Goal: Complete application form: Complete application form

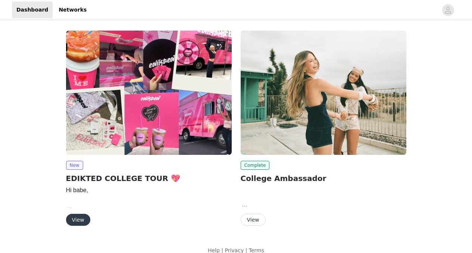
click at [81, 218] on button "View" at bounding box center [78, 220] width 24 height 12
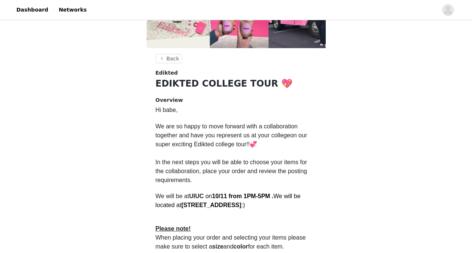
scroll to position [236, 0]
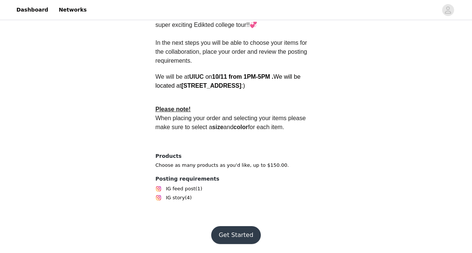
click at [249, 230] on button "Get Started" at bounding box center [236, 235] width 50 height 18
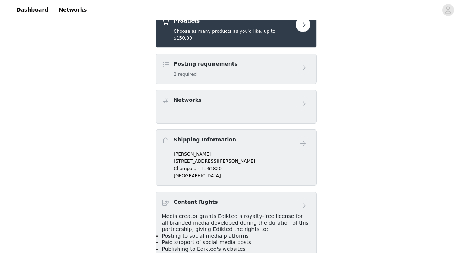
scroll to position [178, 0]
click at [197, 166] on span "Champaign," at bounding box center [187, 168] width 27 height 5
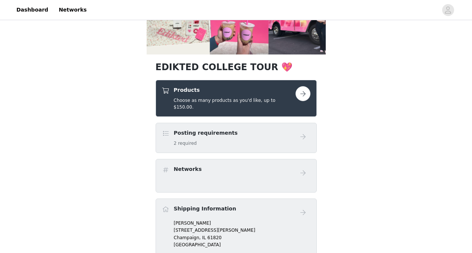
scroll to position [97, 0]
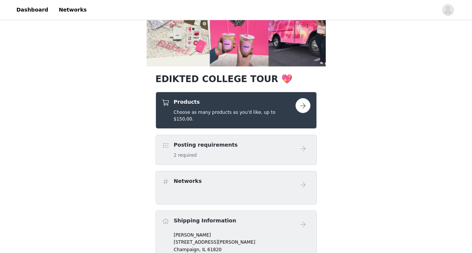
click at [300, 109] on button "button" at bounding box center [303, 105] width 15 height 15
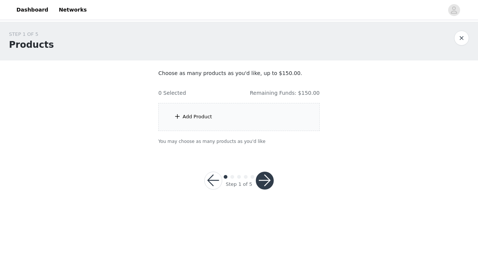
click at [241, 117] on div "Add Product" at bounding box center [238, 117] width 161 height 28
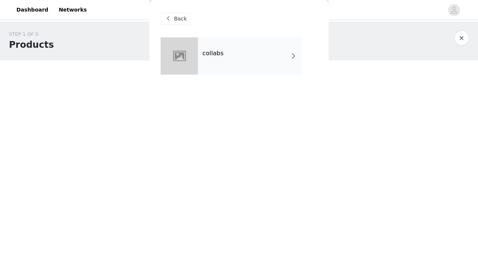
click at [260, 59] on div "collabs" at bounding box center [250, 55] width 104 height 37
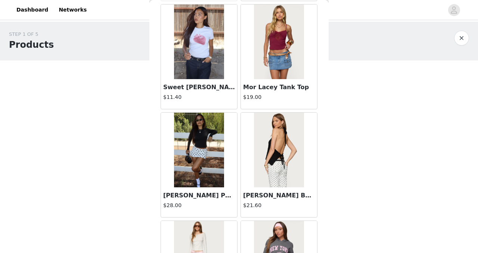
scroll to position [889, 0]
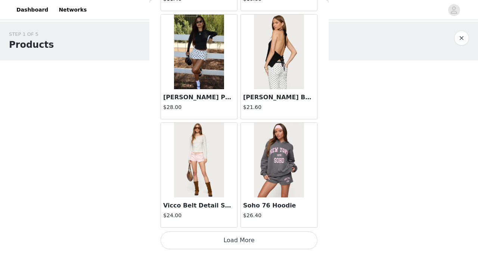
click at [247, 243] on button "Load More" at bounding box center [238, 240] width 157 height 18
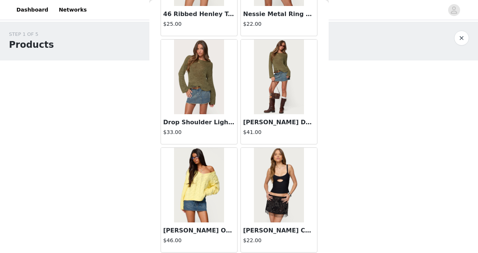
scroll to position [1971, 0]
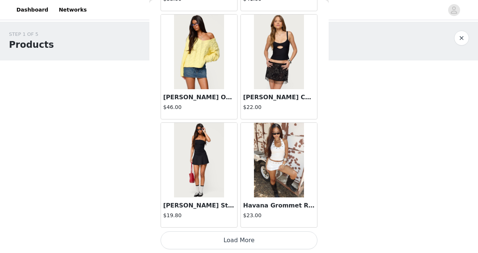
click at [227, 235] on button "Load More" at bounding box center [238, 240] width 157 height 18
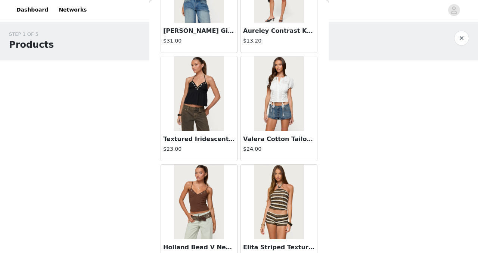
scroll to position [3053, 0]
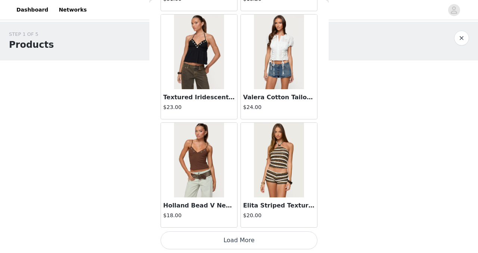
click at [247, 240] on button "Load More" at bounding box center [238, 240] width 157 height 18
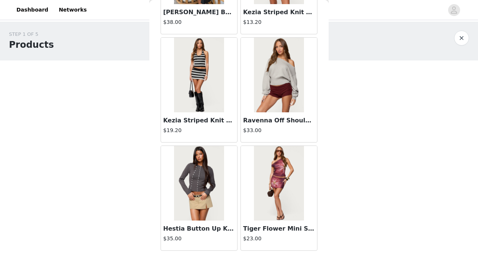
scroll to position [4135, 0]
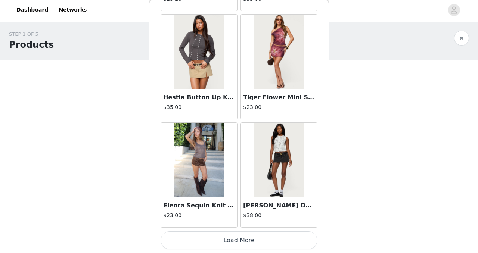
click at [224, 243] on button "Load More" at bounding box center [238, 240] width 157 height 18
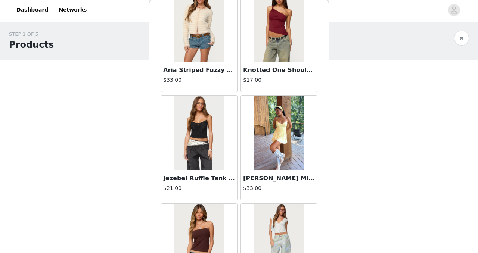
scroll to position [5218, 0]
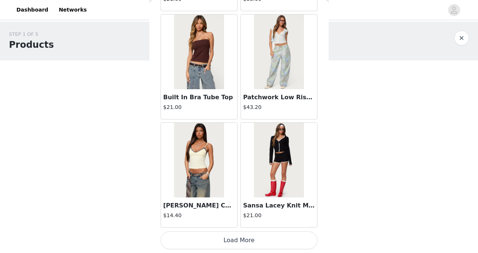
click at [235, 243] on button "Load More" at bounding box center [238, 240] width 157 height 18
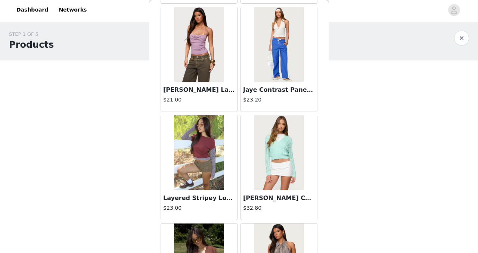
scroll to position [6300, 0]
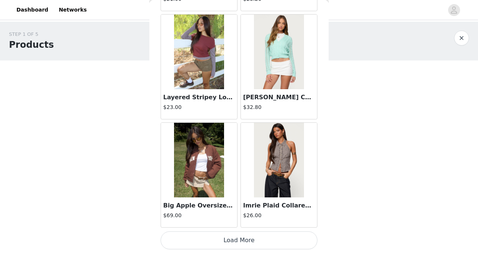
click at [249, 238] on button "Load More" at bounding box center [238, 240] width 157 height 18
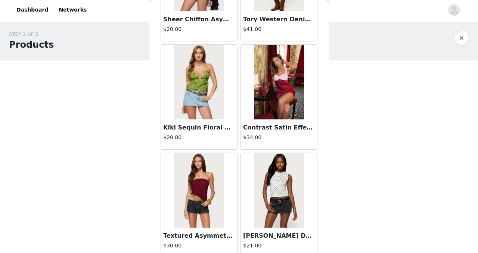
scroll to position [7382, 0]
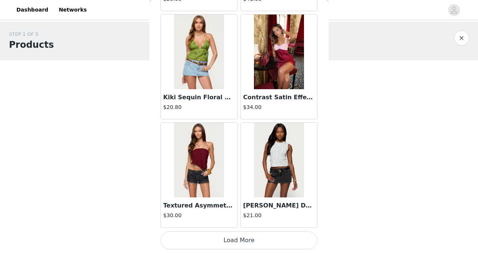
click at [253, 238] on button "Load More" at bounding box center [238, 240] width 157 height 18
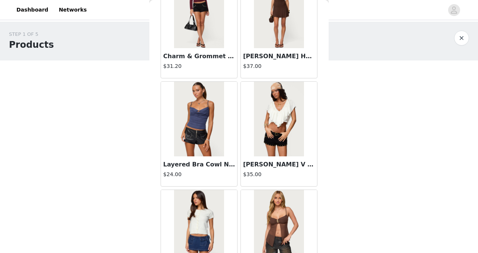
scroll to position [8464, 0]
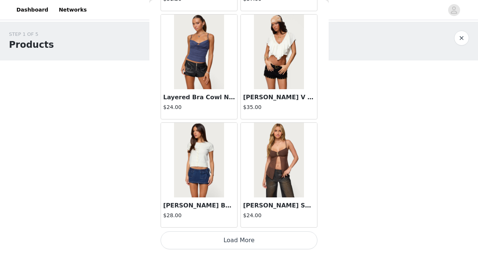
click at [243, 237] on button "Load More" at bounding box center [238, 240] width 157 height 18
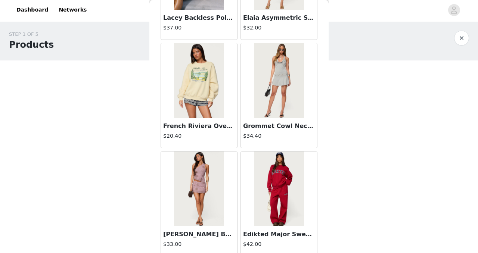
scroll to position [9546, 0]
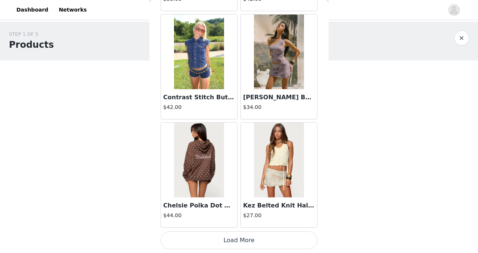
click at [257, 241] on button "Load More" at bounding box center [238, 240] width 157 height 18
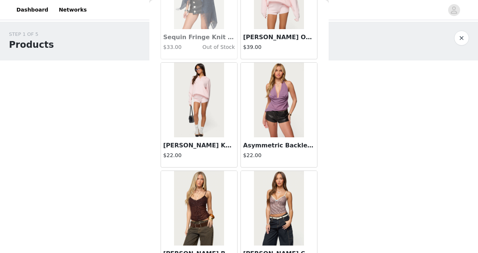
scroll to position [10628, 0]
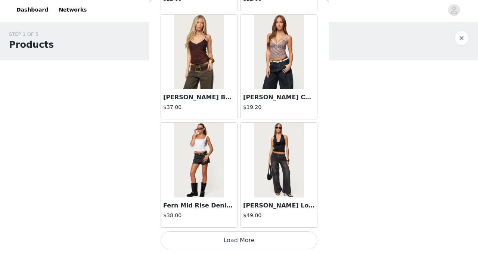
click at [240, 246] on button "Load More" at bounding box center [238, 240] width 157 height 18
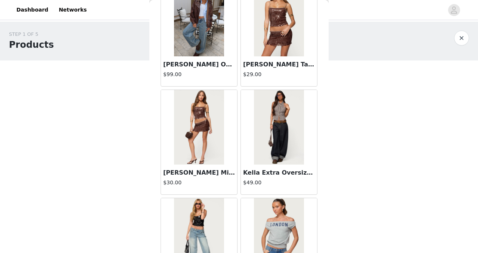
scroll to position [11711, 0]
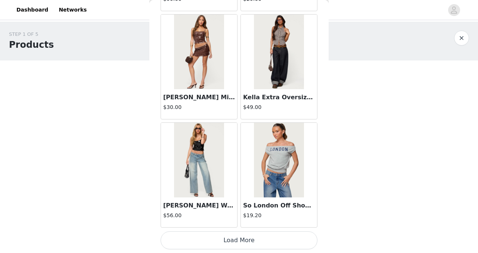
click at [252, 240] on button "Load More" at bounding box center [238, 240] width 157 height 18
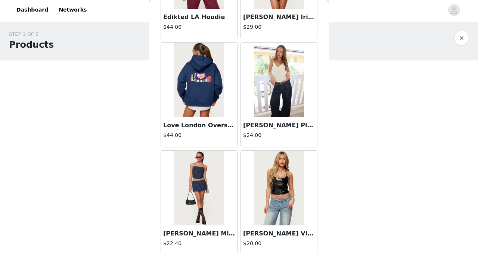
scroll to position [12793, 0]
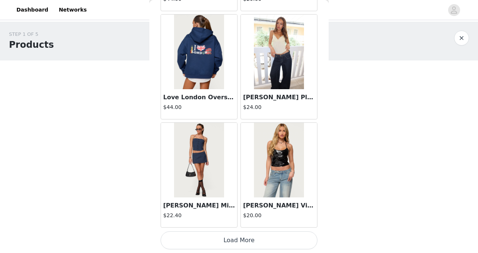
click at [259, 234] on button "Load More" at bounding box center [238, 240] width 157 height 18
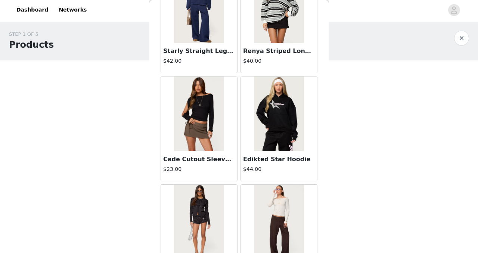
scroll to position [13875, 0]
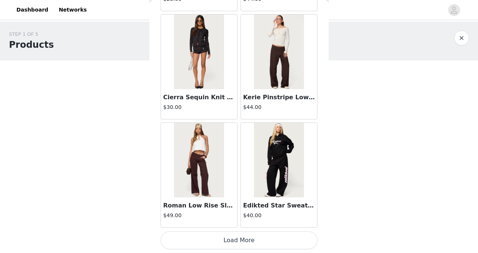
click at [232, 246] on button "Load More" at bounding box center [238, 240] width 157 height 18
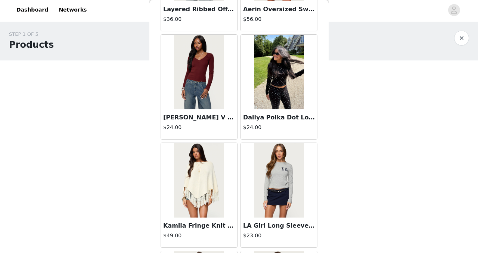
scroll to position [14957, 0]
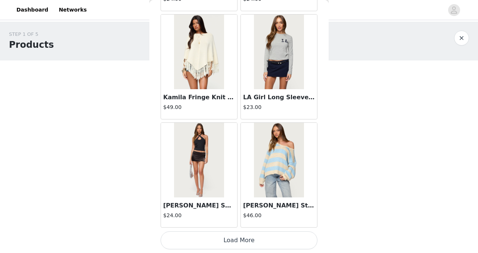
click at [250, 243] on button "Load More" at bounding box center [238, 240] width 157 height 18
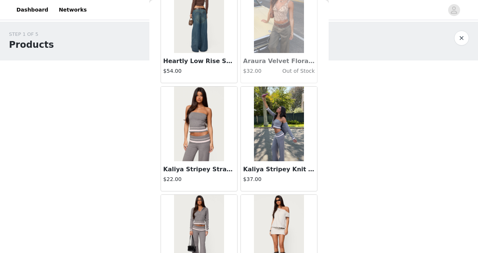
scroll to position [16039, 0]
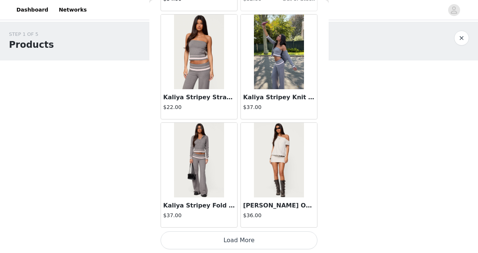
click at [247, 241] on button "Load More" at bounding box center [238, 240] width 157 height 18
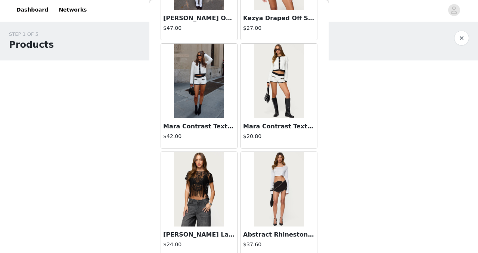
scroll to position [17121, 0]
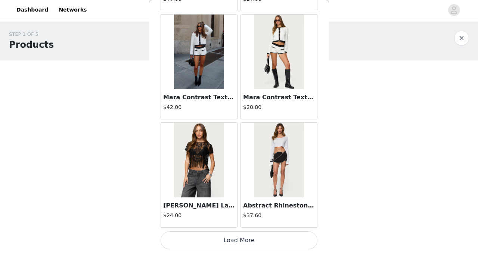
click at [254, 240] on button "Load More" at bounding box center [238, 240] width 157 height 18
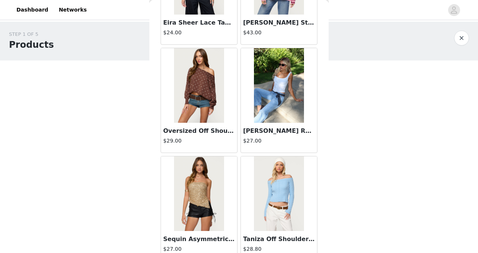
scroll to position [18203, 0]
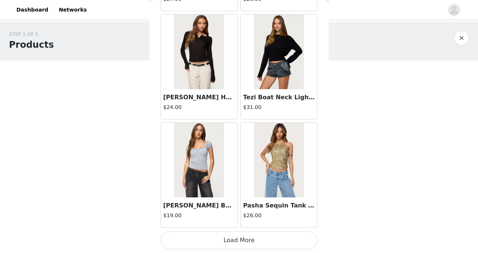
click at [267, 239] on button "Load More" at bounding box center [238, 240] width 157 height 18
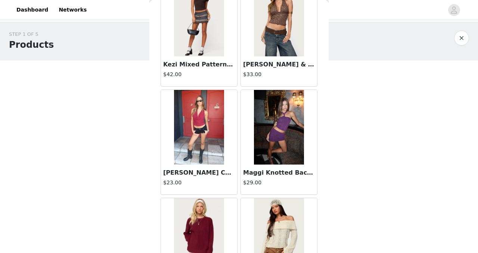
scroll to position [19286, 0]
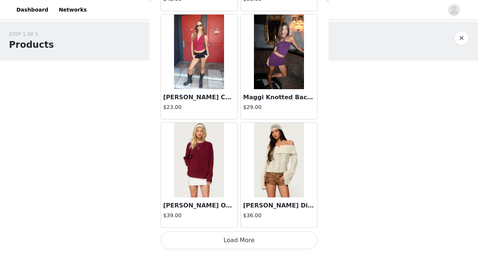
click at [244, 237] on button "Load More" at bounding box center [238, 240] width 157 height 18
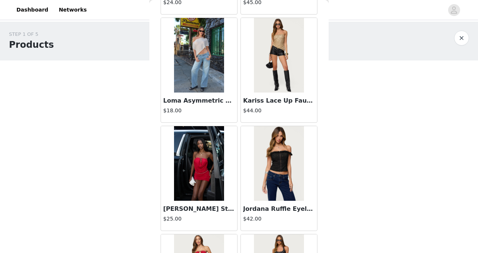
scroll to position [20368, 0]
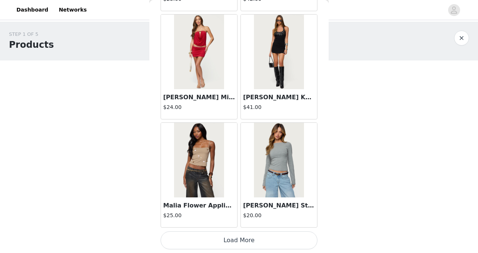
click at [221, 238] on button "Load More" at bounding box center [238, 240] width 157 height 18
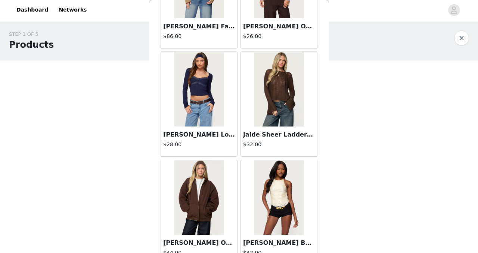
scroll to position [21450, 0]
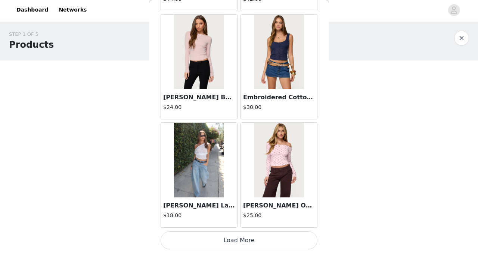
click at [241, 244] on button "Load More" at bounding box center [238, 240] width 157 height 18
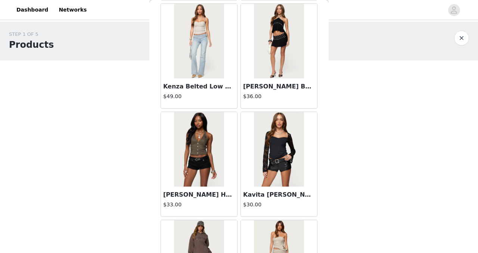
scroll to position [22532, 0]
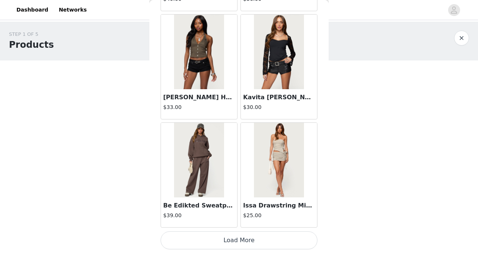
click at [229, 240] on button "Load More" at bounding box center [238, 240] width 157 height 18
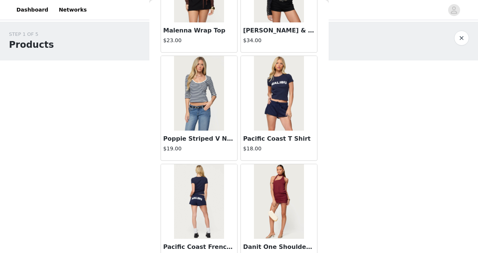
scroll to position [23614, 0]
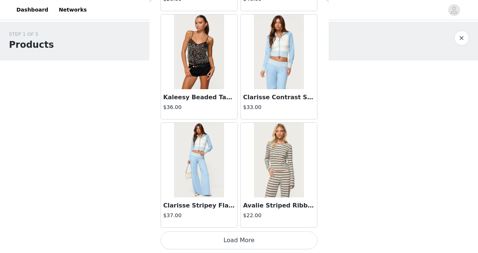
click at [232, 242] on button "Load More" at bounding box center [238, 240] width 157 height 18
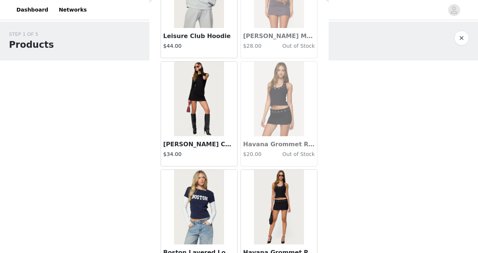
scroll to position [24696, 0]
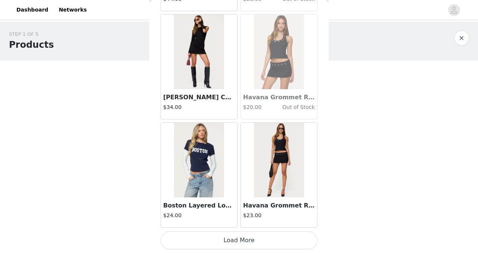
click at [252, 241] on button "Load More" at bounding box center [238, 240] width 157 height 18
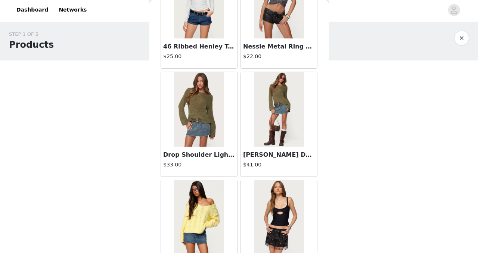
scroll to position [0, 0]
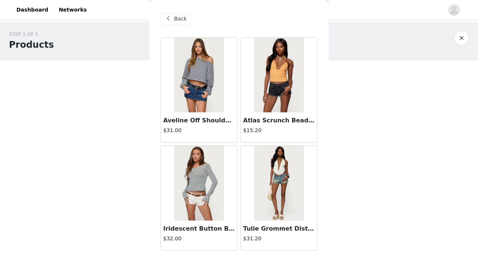
drag, startPoint x: 388, startPoint y: 5, endPoint x: 350, endPoint y: 105, distance: 107.4
click at [350, 105] on div "STEP 1 OF 5 Products Choose as many products as you'd like, up to $150.00. 0 Se…" at bounding box center [239, 88] width 478 height 132
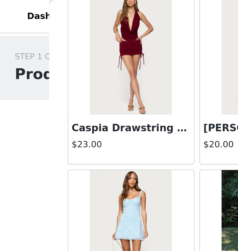
scroll to position [3508, 0]
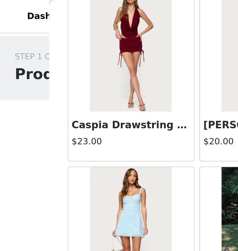
click at [116, 205] on div "[PERSON_NAME] Mini Dress $27.00" at bounding box center [80, 153] width 80 height 108
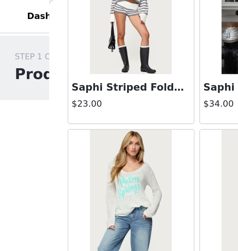
scroll to position [15434, 0]
click at [119, 182] on div "Maycee Knit Micro Shorts $21.00" at bounding box center [159, 130] width 80 height 108
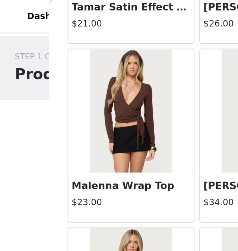
scroll to position [23279, 0]
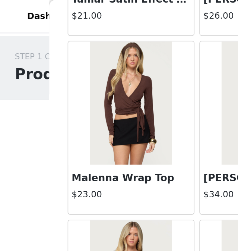
click at [119, 132] on div "Pacific Coast T Shirt $18.00" at bounding box center [159, 185] width 80 height 108
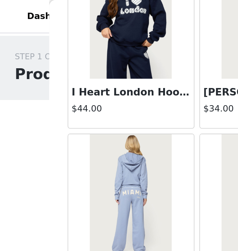
scroll to position [25145, 0]
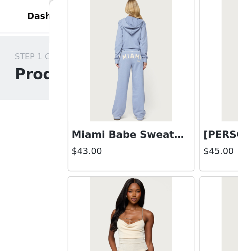
click at [119, 106] on div "Santi Low Rise Wide Leg Jeans $54.00" at bounding box center [159, 159] width 80 height 108
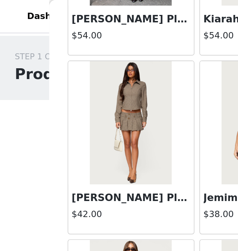
scroll to position [25648, 0]
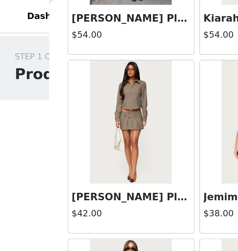
click at [116, 143] on div "[PERSON_NAME] Tailored Shorts $23.00" at bounding box center [80, 197] width 80 height 108
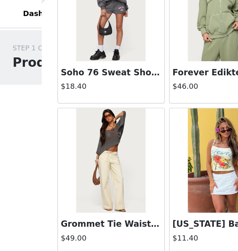
scroll to position [428, 0]
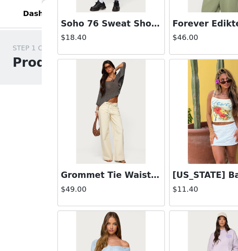
click at [116, 149] on div "[PERSON_NAME] Oversized Cable Knit Sweater $46.00" at bounding box center [80, 203] width 80 height 108
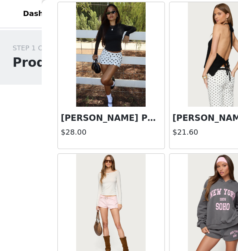
scroll to position [902, 0]
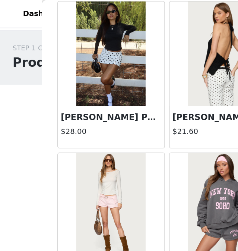
click at [119, 188] on div "Soho 76 Hoodie $26.40" at bounding box center [159, 161] width 80 height 108
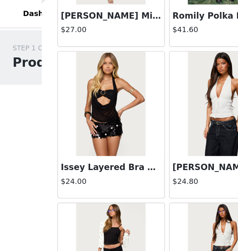
scroll to position [3787, 0]
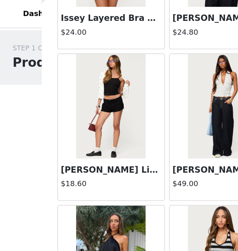
click at [119, 145] on div "Kezia Striped Knit Halter Top $13.20" at bounding box center [159, 199] width 80 height 108
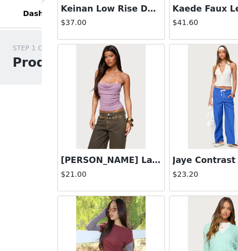
scroll to position [6206, 0]
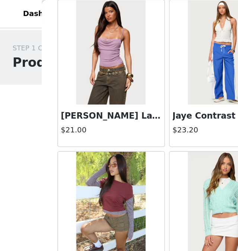
click at [119, 106] on div "[PERSON_NAME] Cable Knit Cardigan $32.80" at bounding box center [159, 160] width 80 height 108
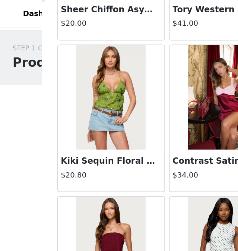
scroll to position [7365, 0]
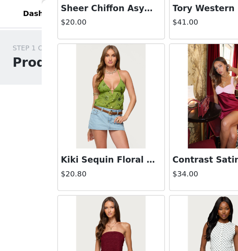
click at [119, 137] on div "Contrast Satin Effect Mini Dress $34.00" at bounding box center [159, 83] width 80 height 108
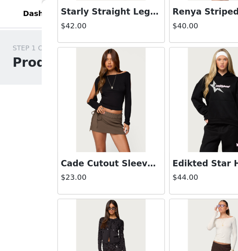
scroll to position [13756, 0]
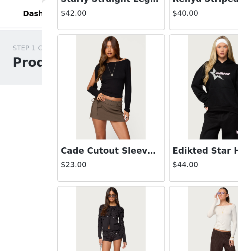
click at [119, 131] on div "[PERSON_NAME] Low Rise Pants $44.00" at bounding box center [159, 185] width 80 height 108
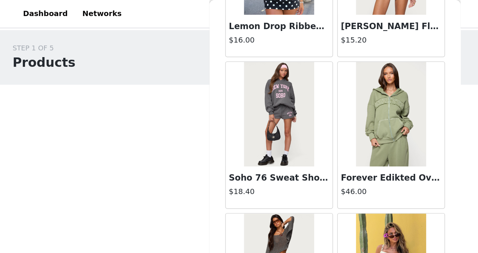
scroll to position [25100, 0]
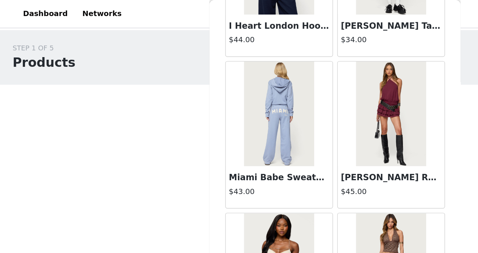
click at [282, 125] on h3 "[PERSON_NAME] Ruffled Halter Neck Romper" at bounding box center [279, 126] width 72 height 9
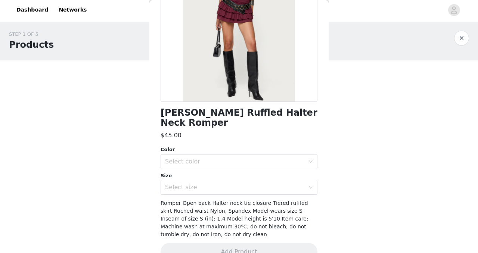
scroll to position [104, 0]
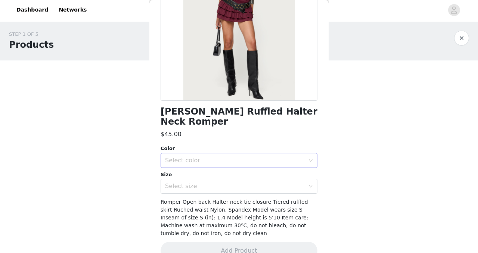
click at [201, 157] on div "Select color" at bounding box center [235, 160] width 140 height 7
click at [196, 162] on li "BURGUNDY" at bounding box center [235, 167] width 151 height 12
click at [194, 182] on div "Select size" at bounding box center [235, 185] width 140 height 7
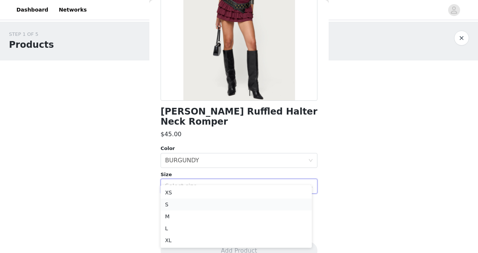
click at [178, 207] on li "S" at bounding box center [235, 205] width 151 height 12
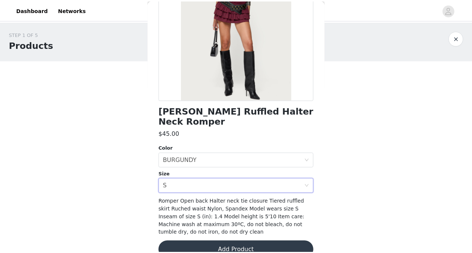
scroll to position [110, 0]
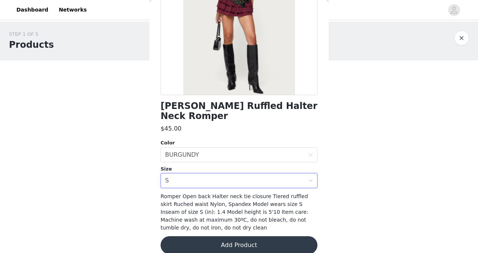
click at [229, 241] on button "Add Product" at bounding box center [238, 245] width 157 height 18
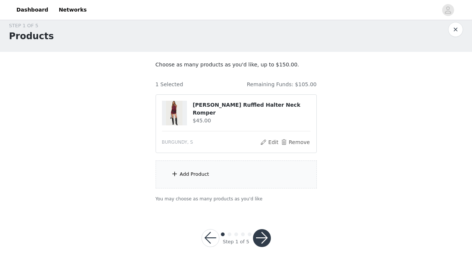
scroll to position [21, 0]
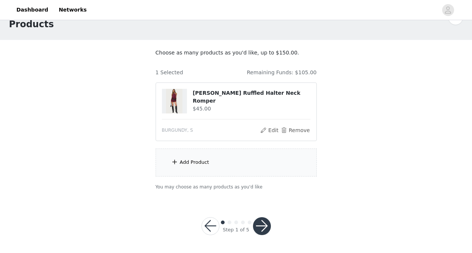
click at [203, 164] on div "Add Product" at bounding box center [194, 162] width 29 height 7
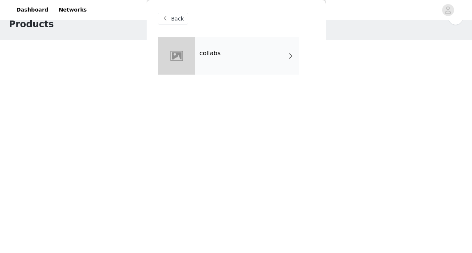
scroll to position [0, 0]
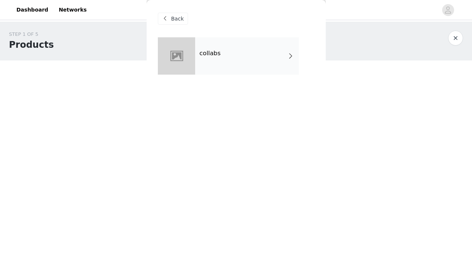
click at [191, 64] on div at bounding box center [176, 55] width 37 height 37
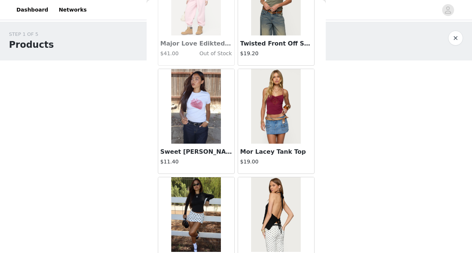
scroll to position [889, 0]
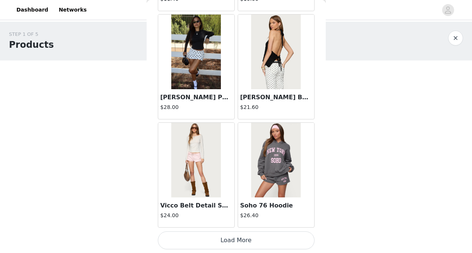
click at [254, 243] on button "Load More" at bounding box center [236, 240] width 157 height 18
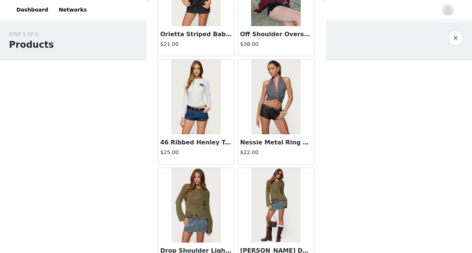
scroll to position [1971, 0]
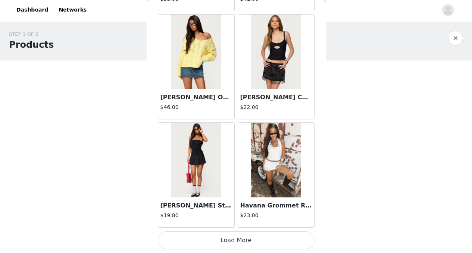
click at [240, 243] on button "Load More" at bounding box center [236, 240] width 157 height 18
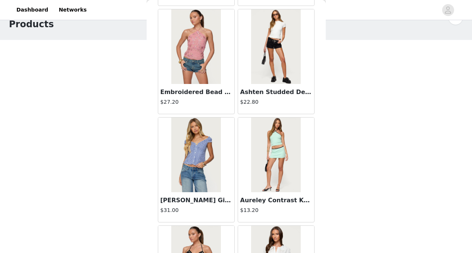
scroll to position [3053, 0]
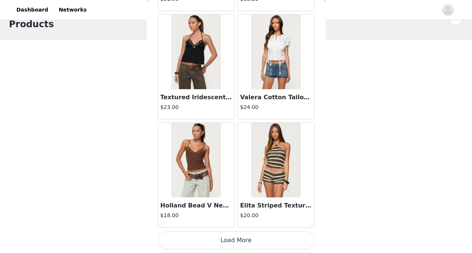
click at [244, 243] on button "Load More" at bounding box center [236, 240] width 157 height 18
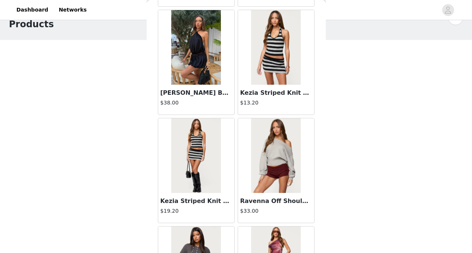
scroll to position [4135, 0]
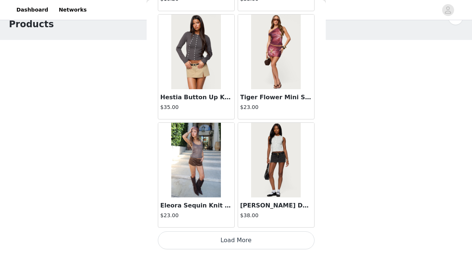
click at [244, 243] on button "Load More" at bounding box center [236, 240] width 157 height 18
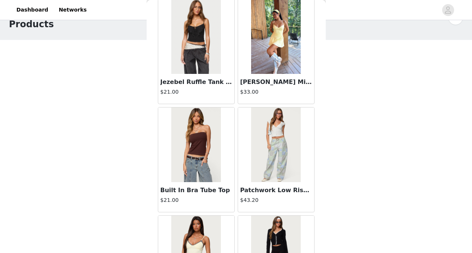
scroll to position [5218, 0]
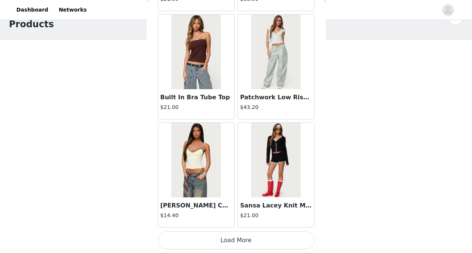
click at [235, 238] on button "Load More" at bounding box center [236, 240] width 157 height 18
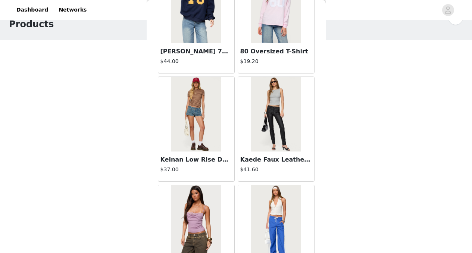
scroll to position [6300, 0]
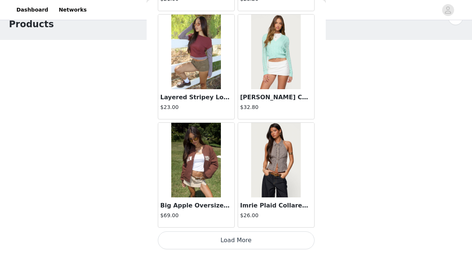
click at [271, 244] on button "Load More" at bounding box center [236, 240] width 157 height 18
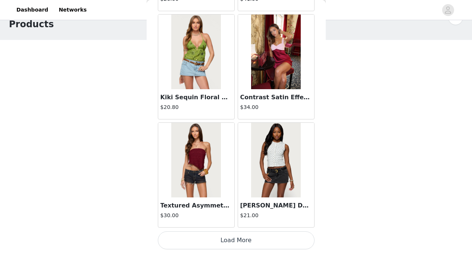
click at [245, 238] on button "Load More" at bounding box center [236, 240] width 157 height 18
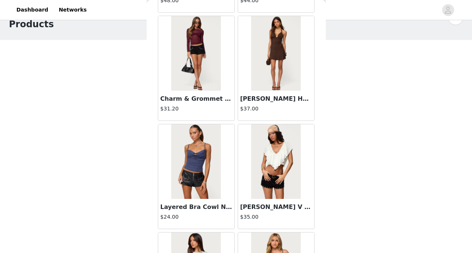
scroll to position [8464, 0]
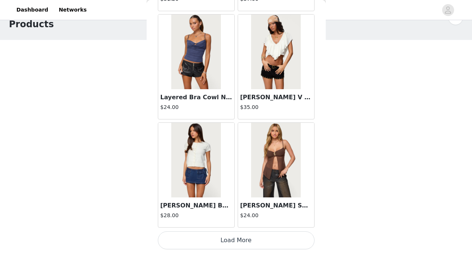
click at [241, 244] on button "Load More" at bounding box center [236, 240] width 157 height 18
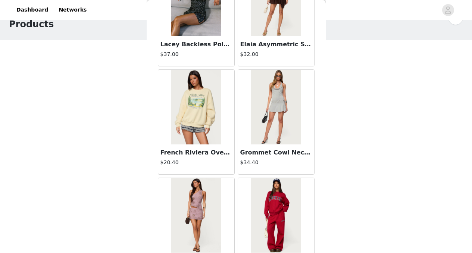
scroll to position [9546, 0]
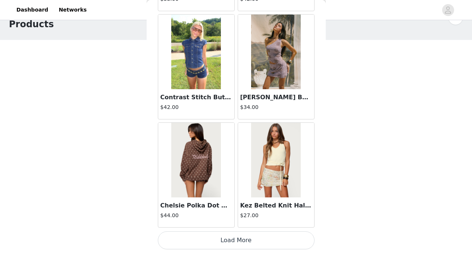
click at [266, 239] on button "Load More" at bounding box center [236, 240] width 157 height 18
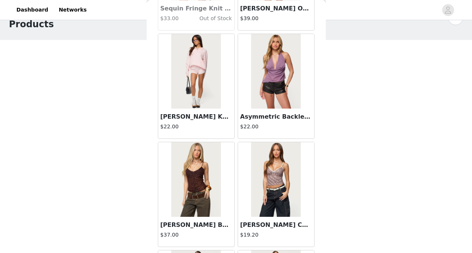
scroll to position [10628, 0]
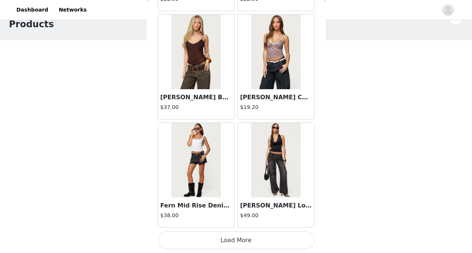
click at [261, 240] on button "Load More" at bounding box center [236, 240] width 157 height 18
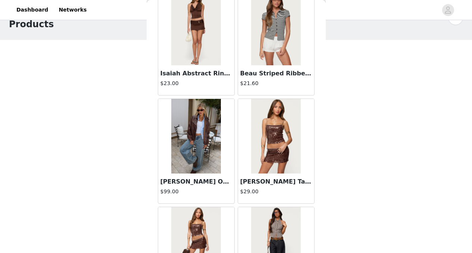
scroll to position [11711, 0]
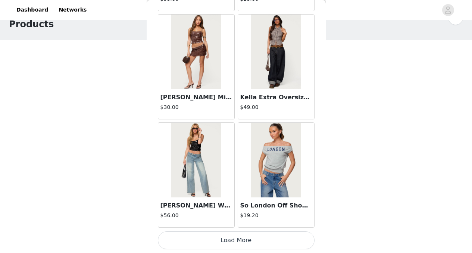
click at [241, 238] on button "Load More" at bounding box center [236, 240] width 157 height 18
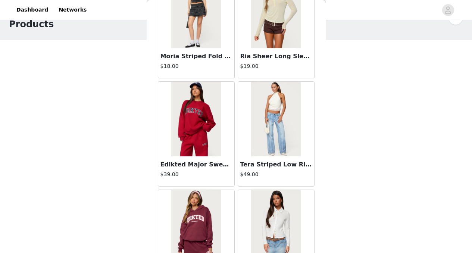
scroll to position [12793, 0]
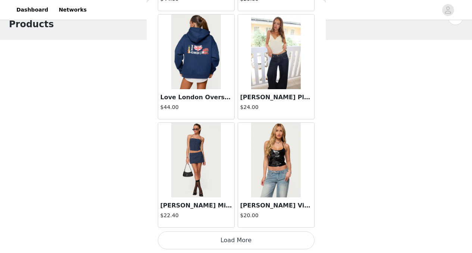
click at [222, 237] on button "Load More" at bounding box center [236, 240] width 157 height 18
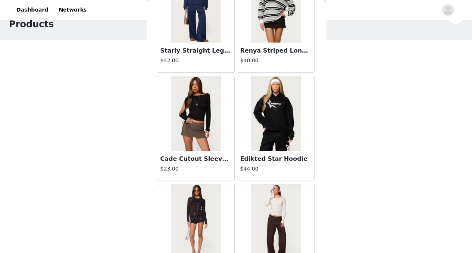
scroll to position [13875, 0]
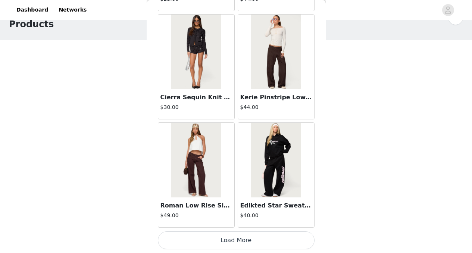
click at [250, 238] on button "Load More" at bounding box center [236, 240] width 157 height 18
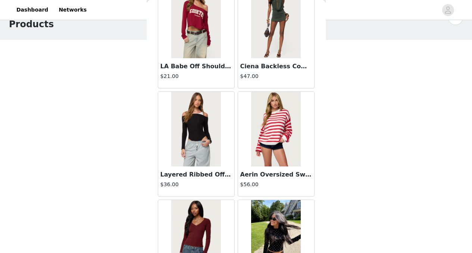
scroll to position [14957, 0]
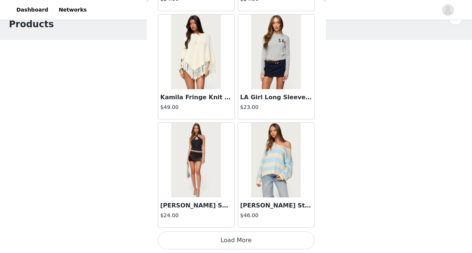
click at [235, 241] on button "Load More" at bounding box center [236, 240] width 157 height 18
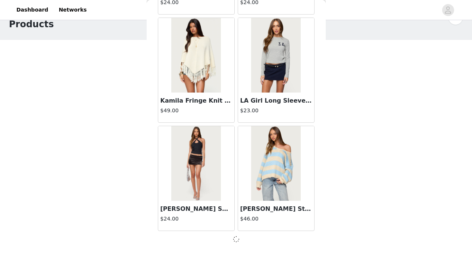
scroll to position [14954, 0]
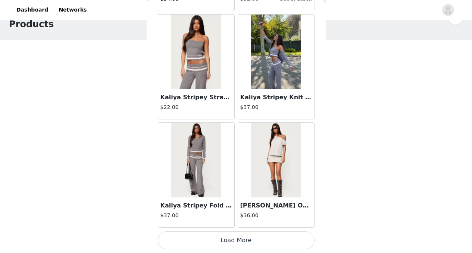
click at [227, 242] on button "Load More" at bounding box center [236, 240] width 157 height 18
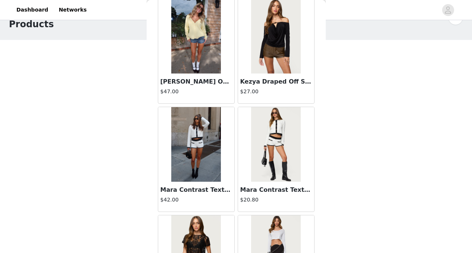
scroll to position [17121, 0]
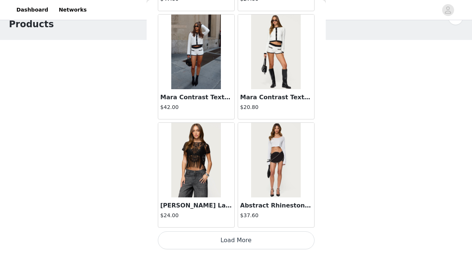
click at [235, 238] on button "Load More" at bounding box center [236, 240] width 157 height 18
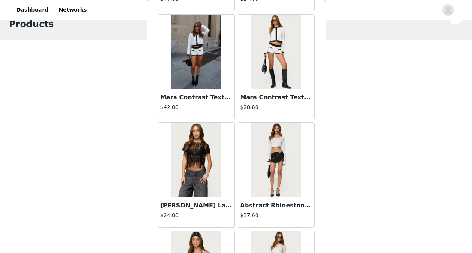
scroll to position [2483, 0]
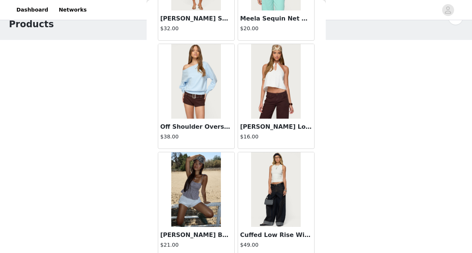
click at [280, 111] on img at bounding box center [276, 81] width 50 height 75
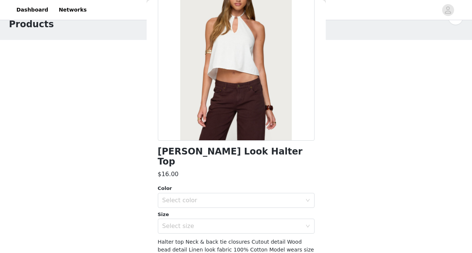
scroll to position [65, 0]
click at [212, 196] on div "Select color" at bounding box center [232, 199] width 140 height 7
click at [191, 203] on li "WHITE" at bounding box center [233, 206] width 151 height 12
click at [187, 222] on div "Select size" at bounding box center [232, 225] width 140 height 7
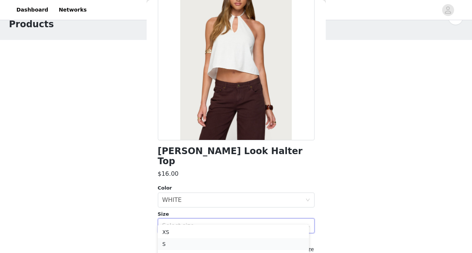
click at [170, 243] on li "S" at bounding box center [233, 244] width 151 height 12
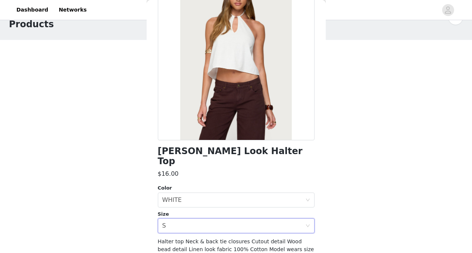
scroll to position [110, 0]
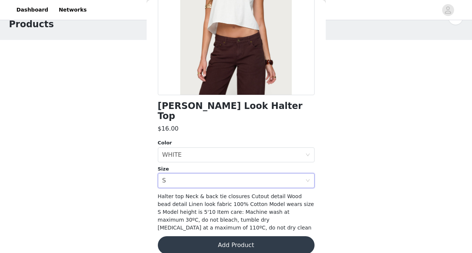
click at [207, 239] on button "Add Product" at bounding box center [236, 245] width 157 height 18
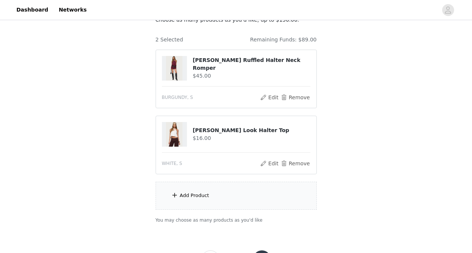
scroll to position [84, 0]
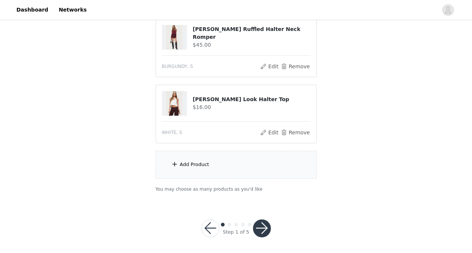
click at [221, 194] on section "Choose as many products as you'd like, up to $150.00. 2 Selected Remaining Fund…" at bounding box center [236, 89] width 179 height 226
click at [194, 158] on div "Add Product" at bounding box center [236, 165] width 161 height 28
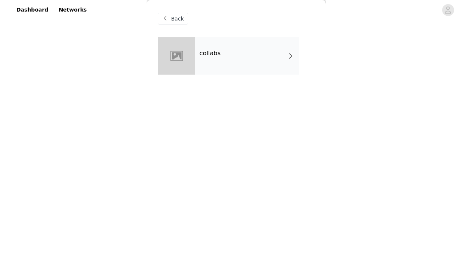
click at [225, 48] on div "collabs" at bounding box center [247, 55] width 104 height 37
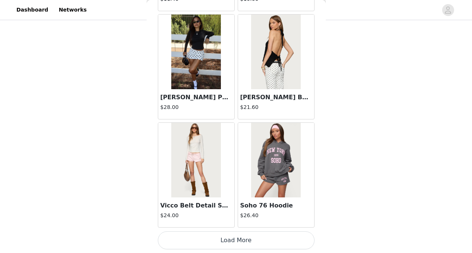
scroll to position [87, 0]
click at [230, 240] on button "Load More" at bounding box center [236, 240] width 157 height 18
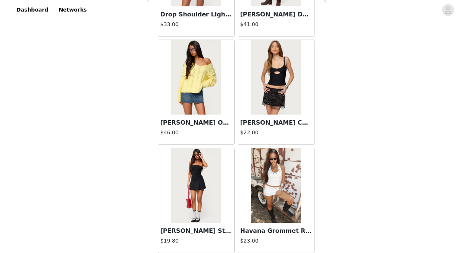
scroll to position [1971, 0]
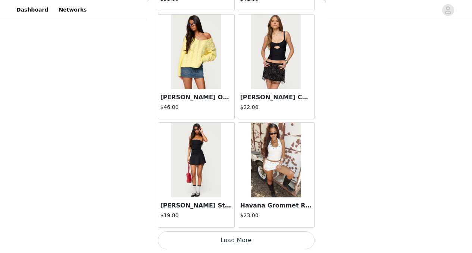
click at [254, 243] on button "Load More" at bounding box center [236, 240] width 157 height 18
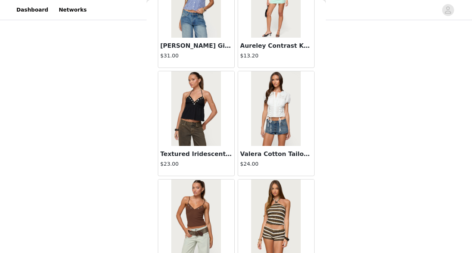
scroll to position [3053, 0]
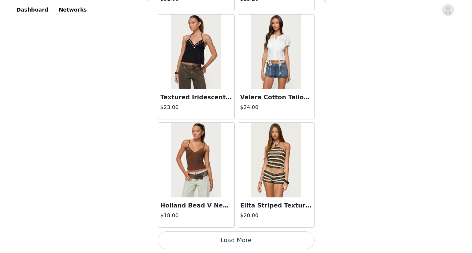
click at [248, 235] on button "Load More" at bounding box center [236, 240] width 157 height 18
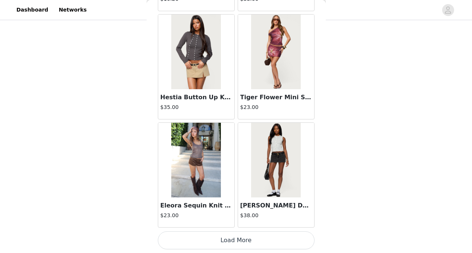
scroll to position [86, 0]
click at [247, 239] on button "Load More" at bounding box center [236, 240] width 157 height 18
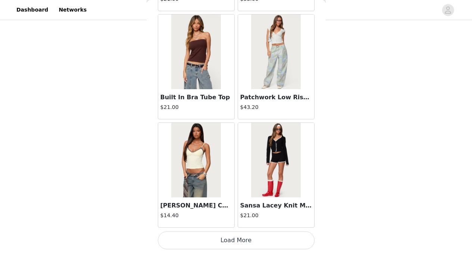
scroll to position [87, 0]
click at [260, 245] on button "Load More" at bounding box center [236, 240] width 157 height 18
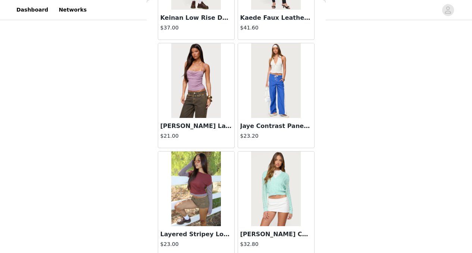
scroll to position [6300, 0]
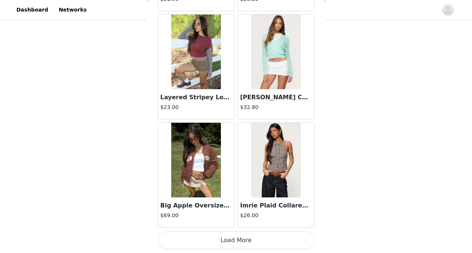
click at [241, 239] on button "Load More" at bounding box center [236, 240] width 157 height 18
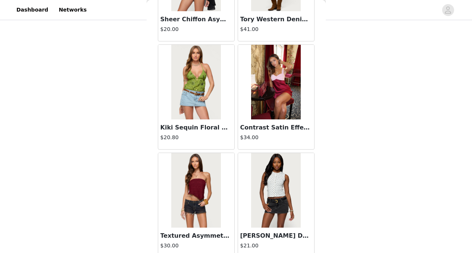
scroll to position [7382, 0]
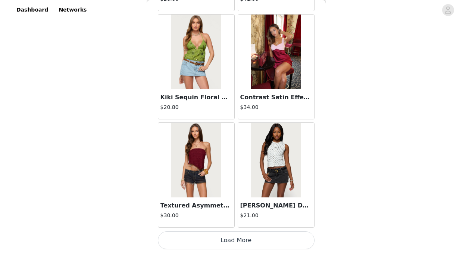
click at [237, 238] on button "Load More" at bounding box center [236, 240] width 157 height 18
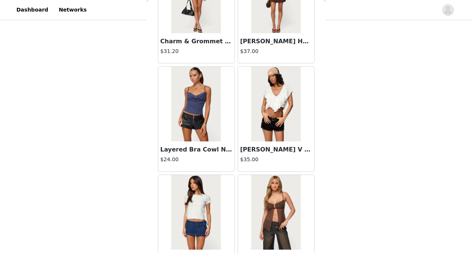
scroll to position [8464, 0]
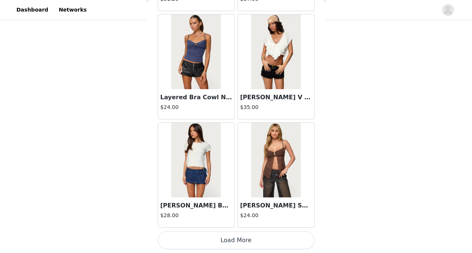
click at [371, 168] on div "STEP 1 OF 5 Products Choose as many products as you'd like, up to $150.00. 2 Se…" at bounding box center [236, 67] width 472 height 264
click at [256, 240] on button "Load More" at bounding box center [236, 240] width 157 height 18
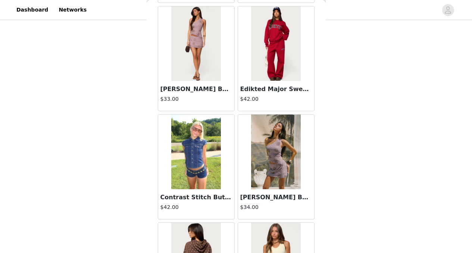
scroll to position [9546, 0]
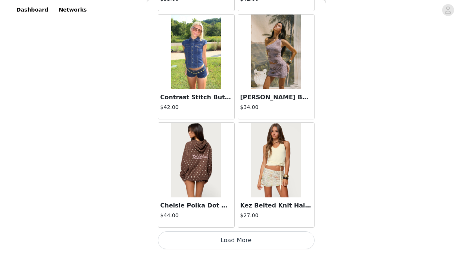
click at [245, 242] on button "Load More" at bounding box center [236, 240] width 157 height 18
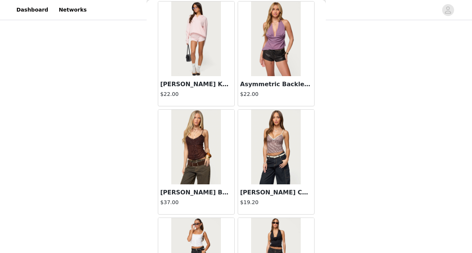
scroll to position [10628, 0]
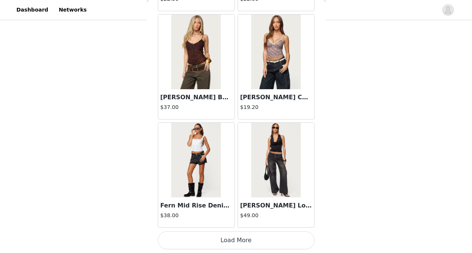
click at [244, 241] on button "Load More" at bounding box center [236, 240] width 157 height 18
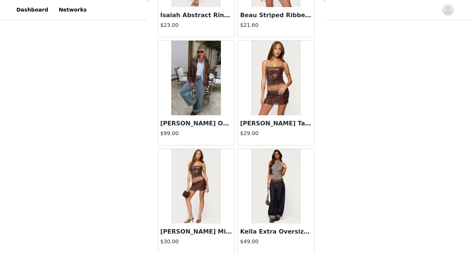
scroll to position [11711, 0]
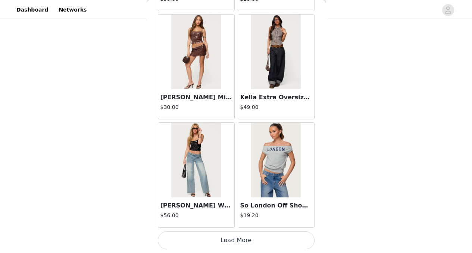
click at [243, 238] on button "Load More" at bounding box center [236, 240] width 157 height 18
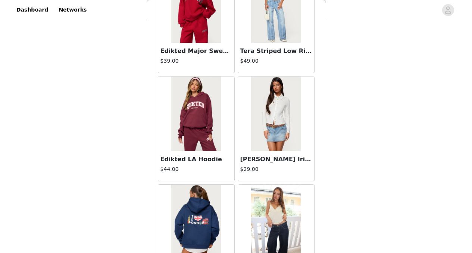
scroll to position [12793, 0]
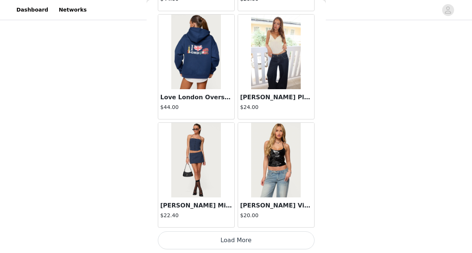
click at [237, 240] on button "Load More" at bounding box center [236, 240] width 157 height 18
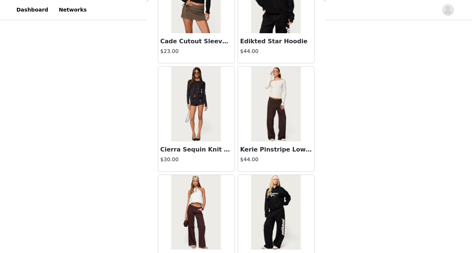
scroll to position [13875, 0]
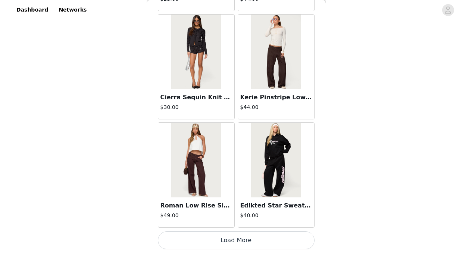
click at [231, 239] on button "Load More" at bounding box center [236, 240] width 157 height 18
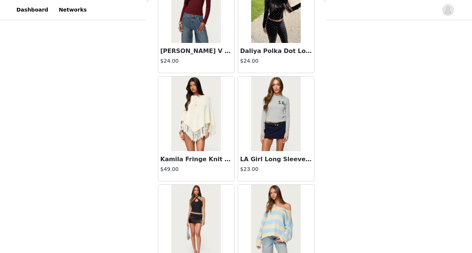
scroll to position [14957, 0]
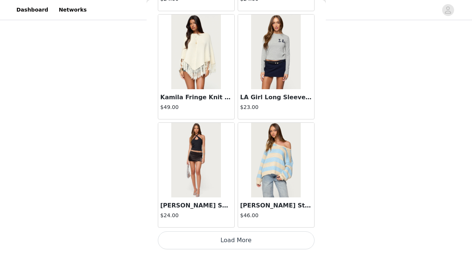
click at [225, 238] on button "Load More" at bounding box center [236, 240] width 157 height 18
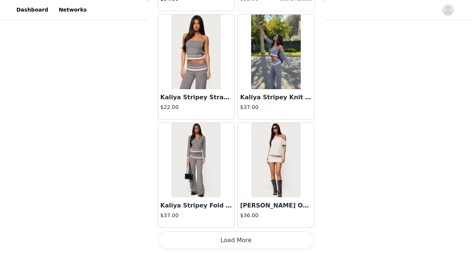
scroll to position [86, 0]
click at [257, 241] on button "Load More" at bounding box center [236, 240] width 157 height 18
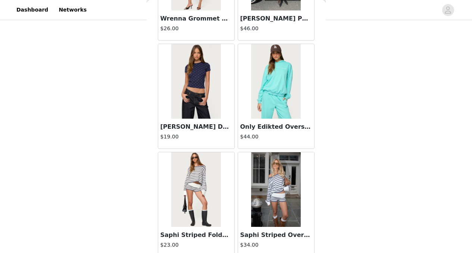
scroll to position [7244, 0]
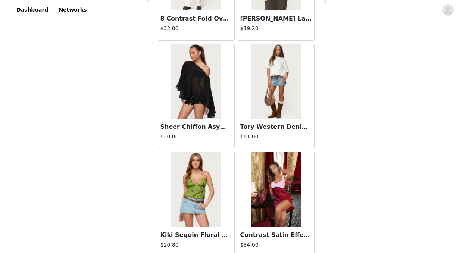
click at [265, 86] on img at bounding box center [276, 81] width 50 height 75
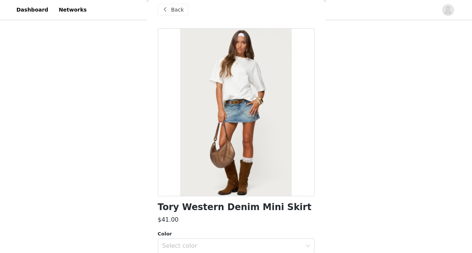
scroll to position [102, 0]
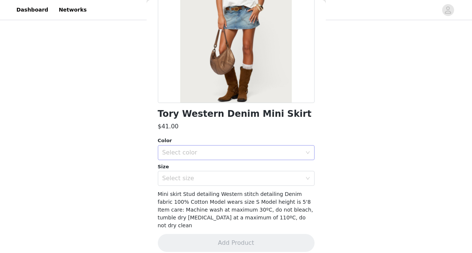
click at [188, 151] on div "Select color" at bounding box center [232, 152] width 140 height 7
click at [169, 166] on li "BLUE" at bounding box center [233, 169] width 151 height 12
click at [178, 178] on div "Select size" at bounding box center [232, 178] width 140 height 7
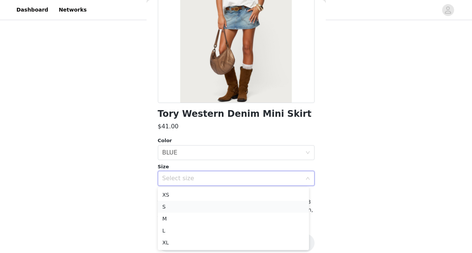
click at [166, 208] on li "S" at bounding box center [233, 207] width 151 height 12
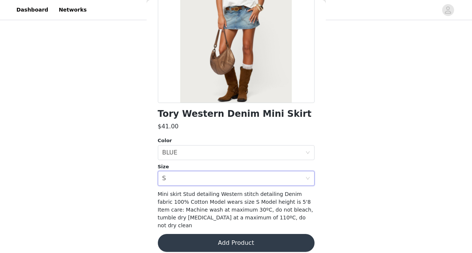
scroll to position [87, 0]
click at [231, 234] on button "Add Product" at bounding box center [236, 243] width 157 height 18
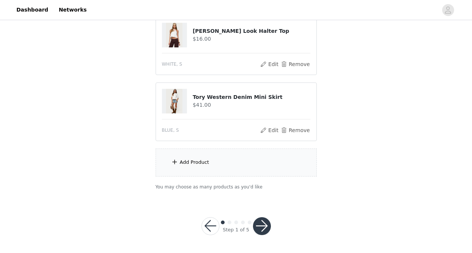
scroll to position [152, 0]
click at [194, 159] on div "Add Product" at bounding box center [236, 164] width 161 height 28
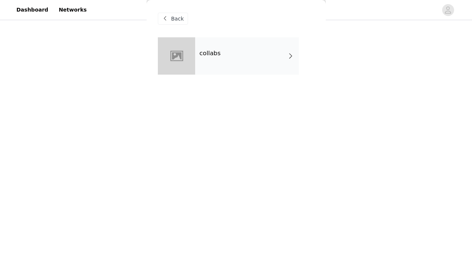
click at [207, 56] on h4 "collabs" at bounding box center [210, 53] width 21 height 7
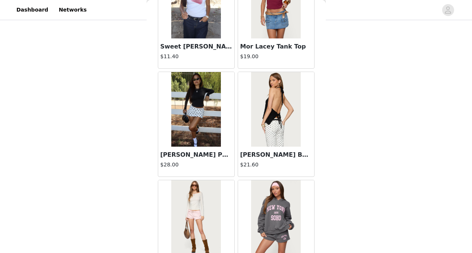
scroll to position [889, 0]
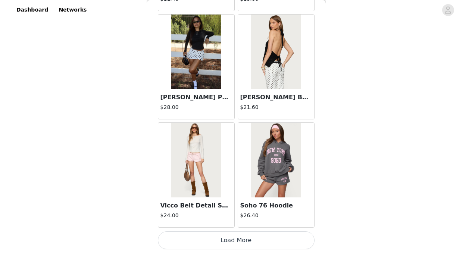
click at [245, 237] on button "Load More" at bounding box center [236, 240] width 157 height 18
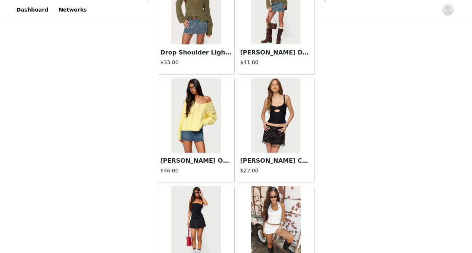
scroll to position [1971, 0]
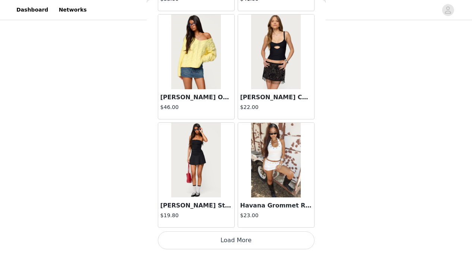
click at [243, 241] on button "Load More" at bounding box center [236, 240] width 157 height 18
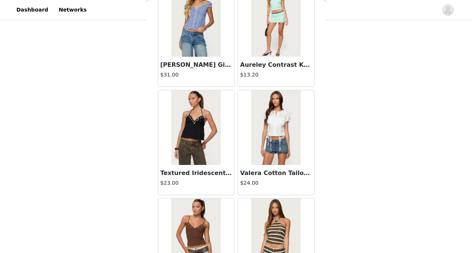
scroll to position [3053, 0]
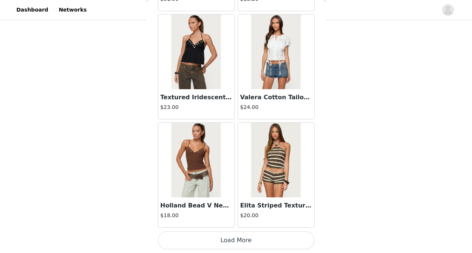
click at [248, 241] on button "Load More" at bounding box center [236, 240] width 157 height 18
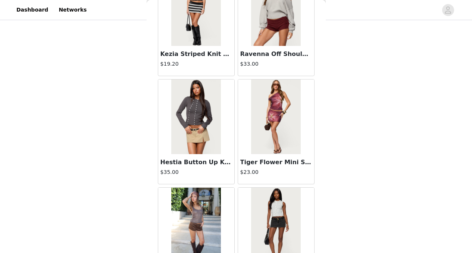
scroll to position [4135, 0]
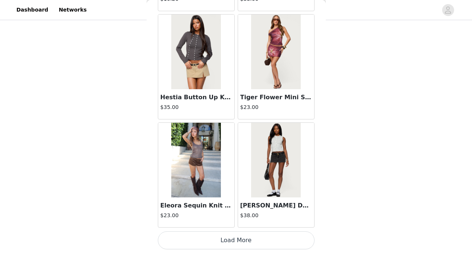
click at [232, 232] on button "Load More" at bounding box center [236, 240] width 157 height 18
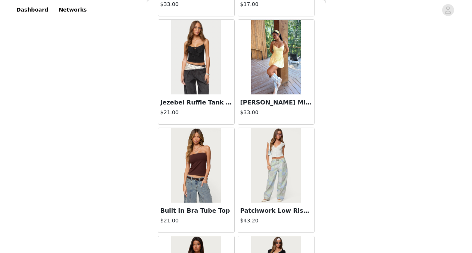
scroll to position [5218, 0]
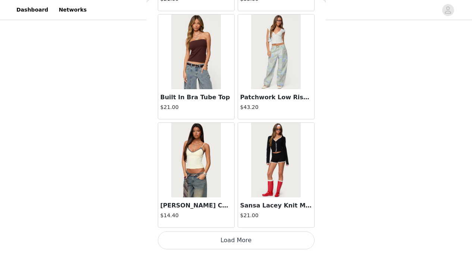
click at [218, 239] on button "Load More" at bounding box center [236, 240] width 157 height 18
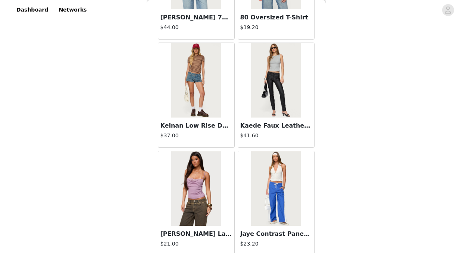
scroll to position [6300, 0]
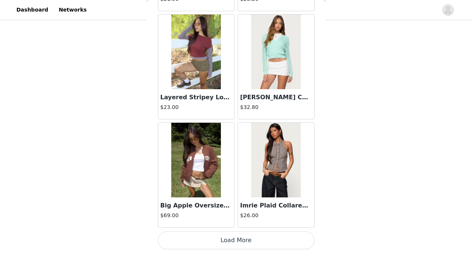
click at [244, 243] on button "Load More" at bounding box center [236, 240] width 157 height 18
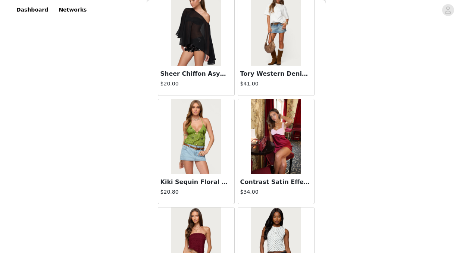
scroll to position [7382, 0]
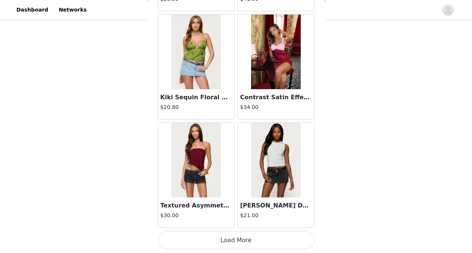
click at [237, 238] on button "Load More" at bounding box center [236, 240] width 157 height 18
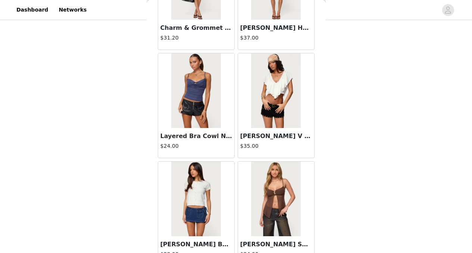
scroll to position [8464, 0]
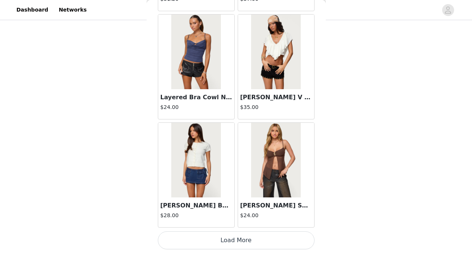
click at [233, 239] on button "Load More" at bounding box center [236, 240] width 157 height 18
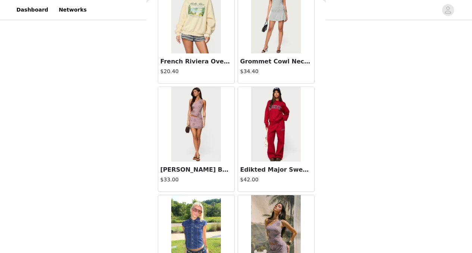
scroll to position [9546, 0]
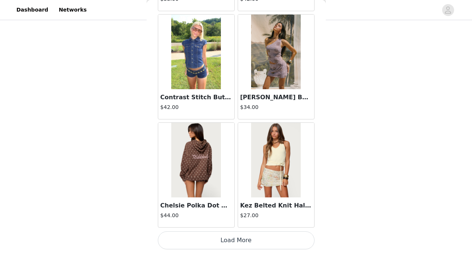
click at [251, 237] on button "Load More" at bounding box center [236, 240] width 157 height 18
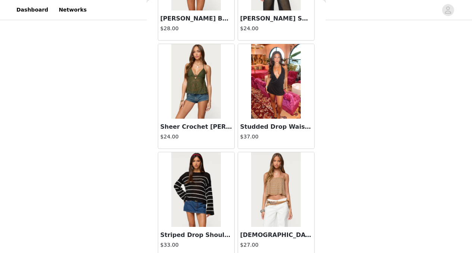
scroll to position [7244, 0]
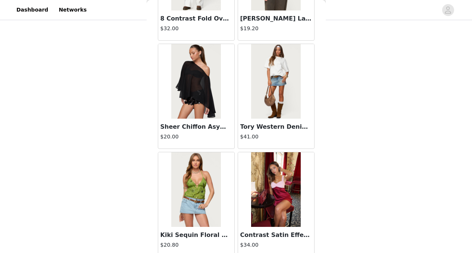
click at [185, 100] on img at bounding box center [196, 81] width 50 height 75
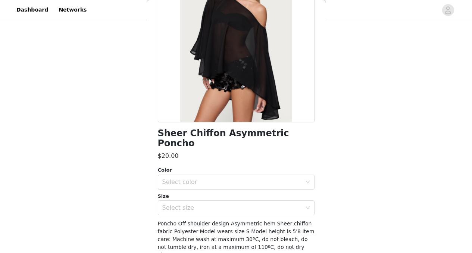
scroll to position [100, 0]
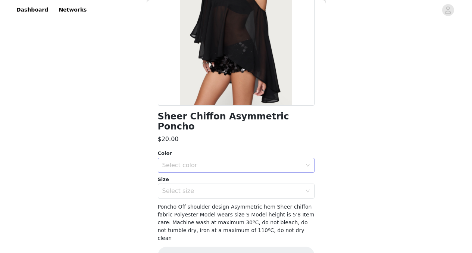
click at [199, 162] on div "Select color" at bounding box center [232, 165] width 140 height 7
click at [175, 172] on li "BLACK" at bounding box center [233, 172] width 151 height 12
click at [180, 187] on div "Select size" at bounding box center [232, 190] width 140 height 7
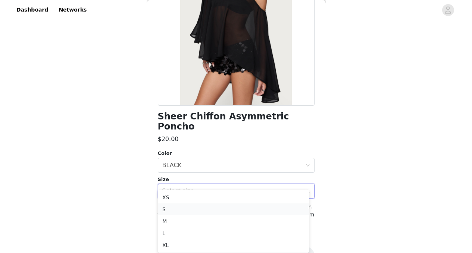
click at [175, 211] on li "S" at bounding box center [233, 209] width 151 height 12
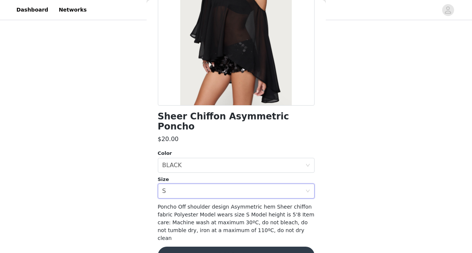
scroll to position [102, 0]
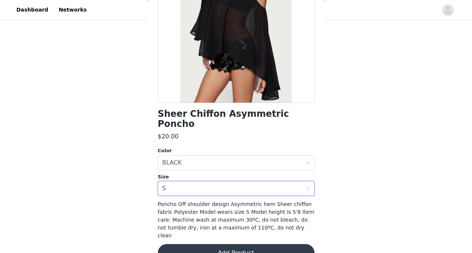
click at [222, 244] on button "Add Product" at bounding box center [236, 253] width 157 height 18
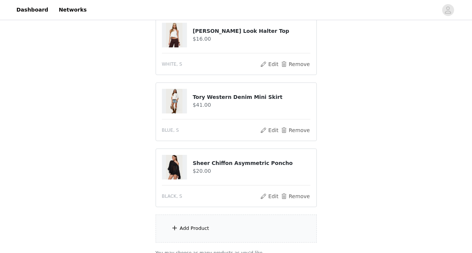
scroll to position [93, 0]
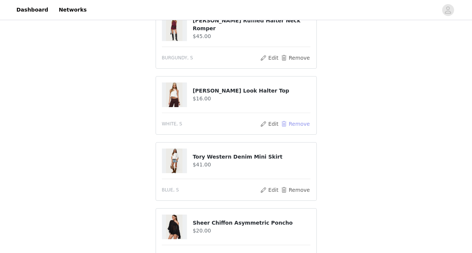
click at [300, 124] on button "Remove" at bounding box center [295, 123] width 30 height 9
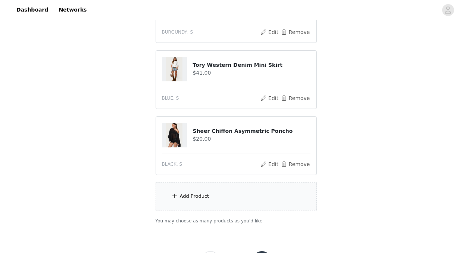
scroll to position [119, 0]
click at [201, 196] on div "Add Product" at bounding box center [194, 195] width 29 height 7
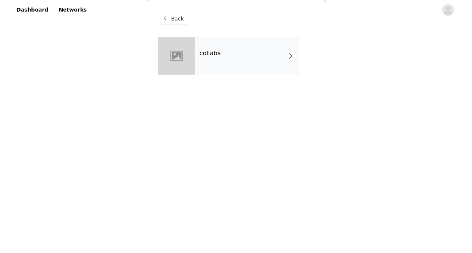
click at [240, 57] on div "collabs" at bounding box center [247, 55] width 104 height 37
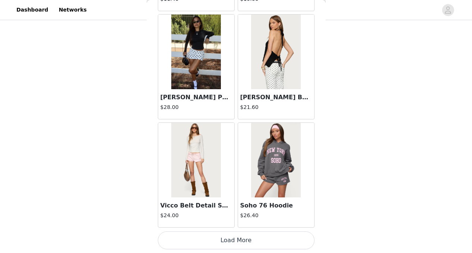
scroll to position [153, 0]
click at [234, 234] on button "Load More" at bounding box center [236, 240] width 157 height 18
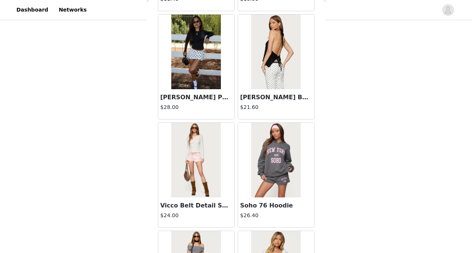
scroll to position [0, 0]
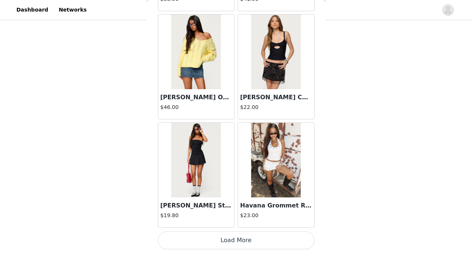
click at [249, 244] on button "Load More" at bounding box center [236, 240] width 157 height 18
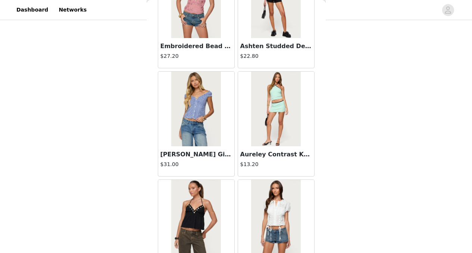
scroll to position [3053, 0]
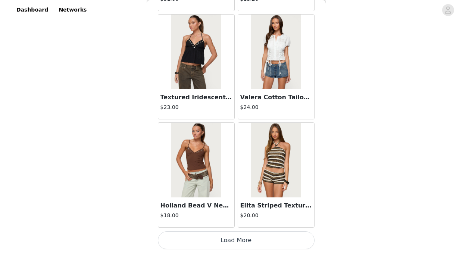
click at [221, 236] on button "Load More" at bounding box center [236, 240] width 157 height 18
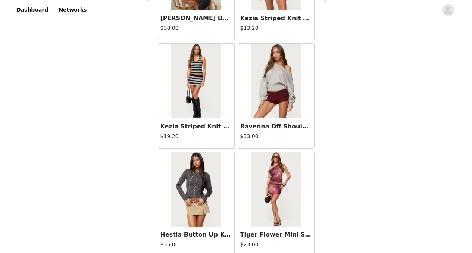
scroll to position [4135, 0]
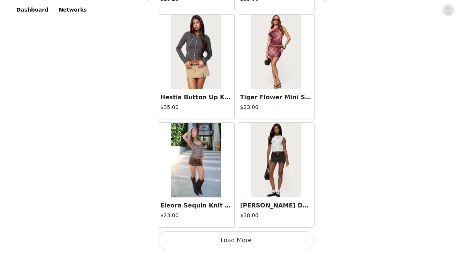
click at [235, 246] on button "Load More" at bounding box center [236, 240] width 157 height 18
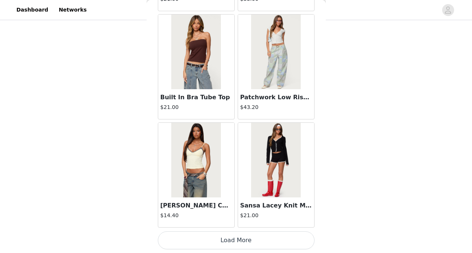
click at [244, 240] on button "Load More" at bounding box center [236, 240] width 157 height 18
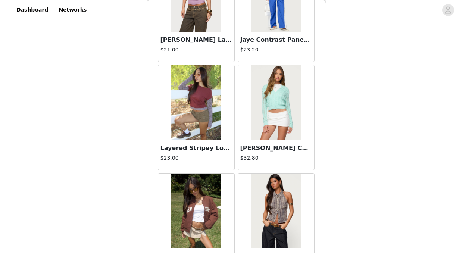
scroll to position [6300, 0]
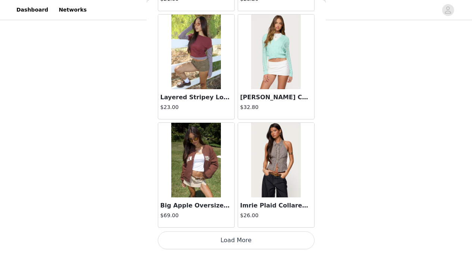
click at [238, 238] on button "Load More" at bounding box center [236, 240] width 157 height 18
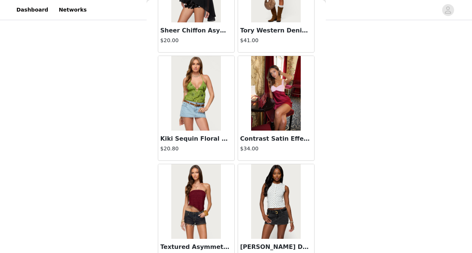
scroll to position [7382, 0]
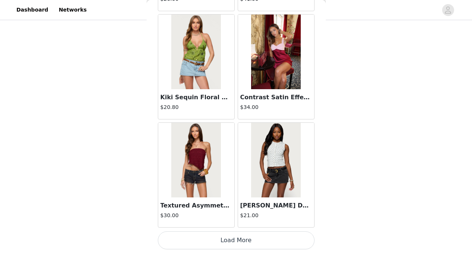
click at [238, 237] on button "Load More" at bounding box center [236, 240] width 157 height 18
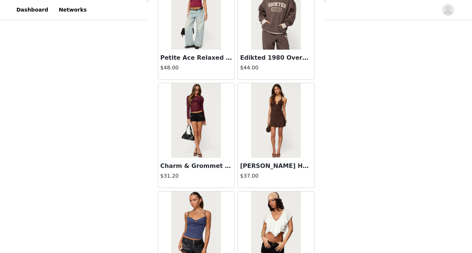
scroll to position [8464, 0]
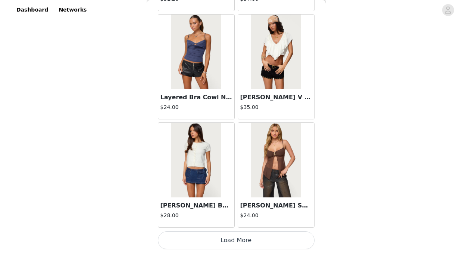
click at [232, 240] on button "Load More" at bounding box center [236, 240] width 157 height 18
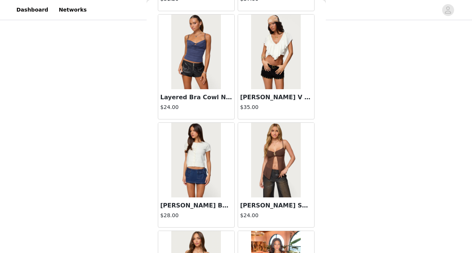
click at [184, 180] on img at bounding box center [196, 160] width 50 height 75
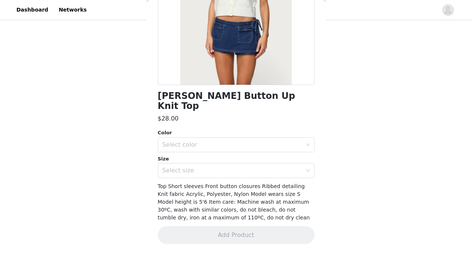
scroll to position [110, 0]
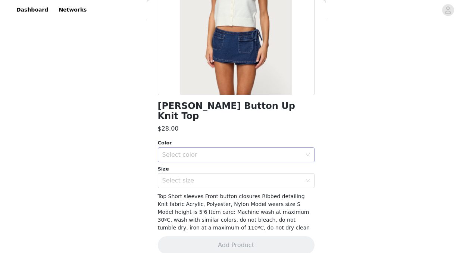
click at [204, 151] on div "Select color" at bounding box center [232, 154] width 140 height 7
click at [188, 162] on li "WHITE" at bounding box center [233, 161] width 151 height 12
click at [188, 177] on div "Select size" at bounding box center [232, 180] width 140 height 7
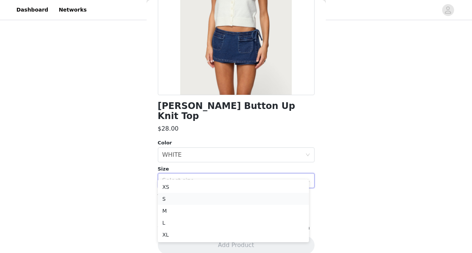
click at [179, 202] on li "S" at bounding box center [233, 199] width 151 height 12
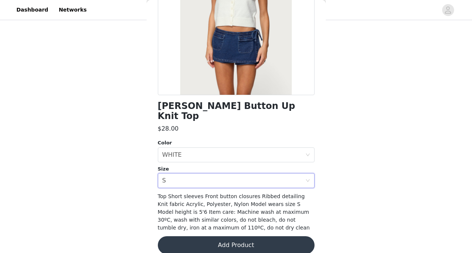
click at [224, 240] on button "Add Product" at bounding box center [236, 245] width 157 height 18
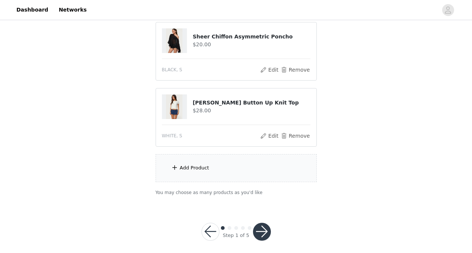
scroll to position [213, 0]
click at [199, 159] on div "Add Product" at bounding box center [236, 168] width 161 height 28
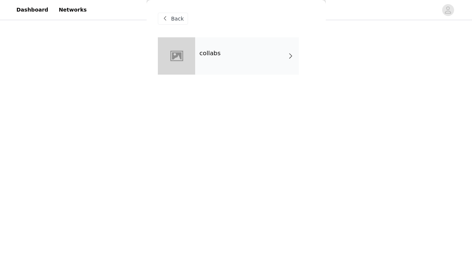
click at [256, 49] on div "collabs" at bounding box center [247, 55] width 104 height 37
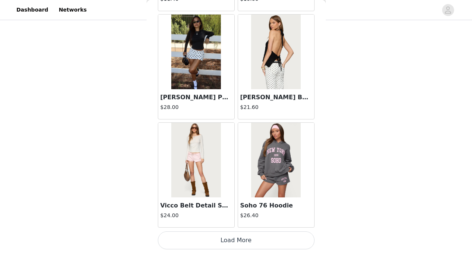
scroll to position [219, 0]
click at [253, 239] on button "Load More" at bounding box center [236, 240] width 157 height 18
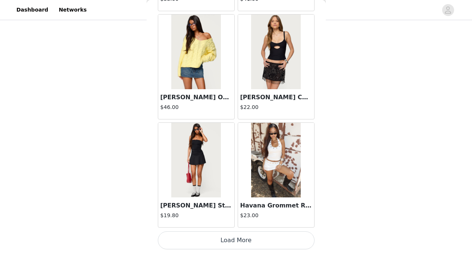
click at [241, 240] on button "Load More" at bounding box center [236, 240] width 157 height 18
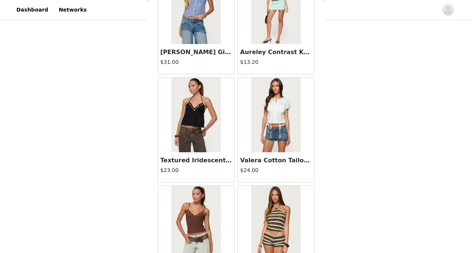
scroll to position [3053, 0]
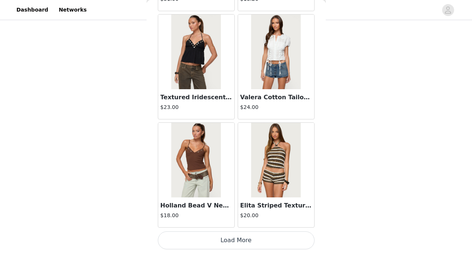
click at [243, 246] on button "Load More" at bounding box center [236, 240] width 157 height 18
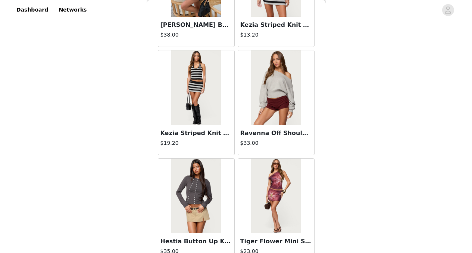
scroll to position [4135, 0]
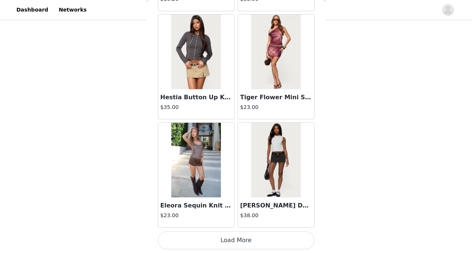
click at [220, 240] on button "Load More" at bounding box center [236, 240] width 157 height 18
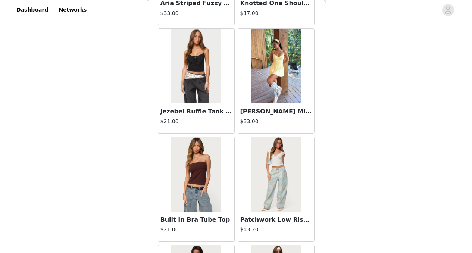
scroll to position [5218, 0]
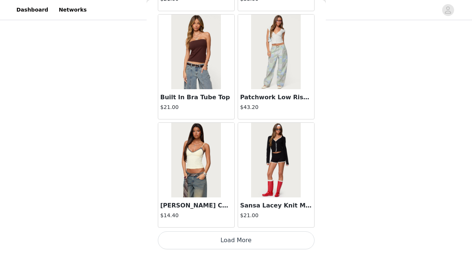
click at [240, 239] on button "Load More" at bounding box center [236, 240] width 157 height 18
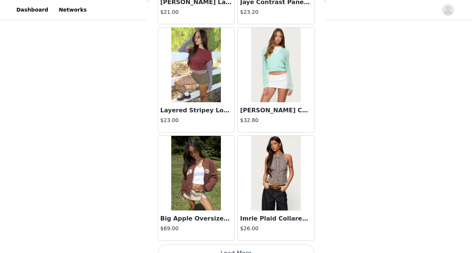
scroll to position [6300, 0]
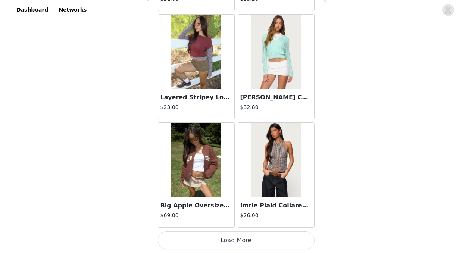
click at [231, 240] on button "Load More" at bounding box center [236, 240] width 157 height 18
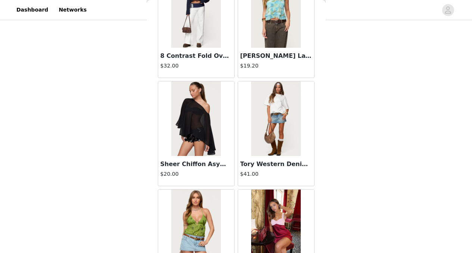
scroll to position [7382, 0]
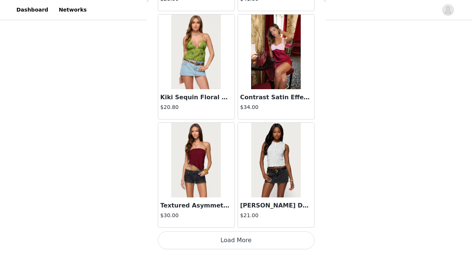
click at [230, 236] on button "Load More" at bounding box center [236, 240] width 157 height 18
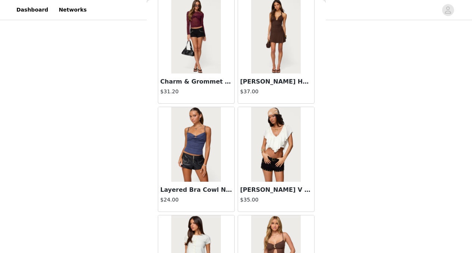
scroll to position [8464, 0]
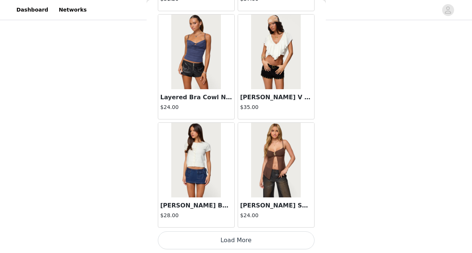
click at [247, 233] on button "Load More" at bounding box center [236, 240] width 157 height 18
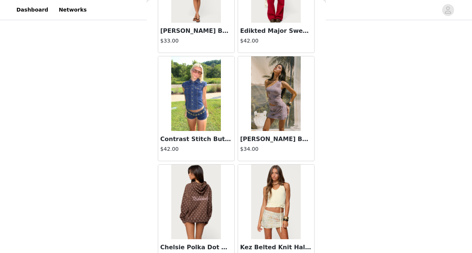
scroll to position [9546, 0]
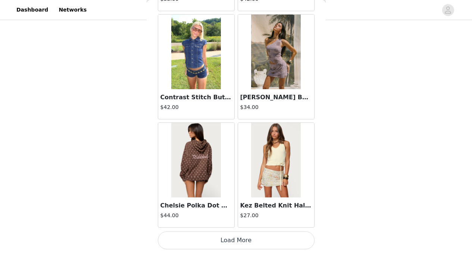
click at [265, 237] on button "Load More" at bounding box center [236, 240] width 157 height 18
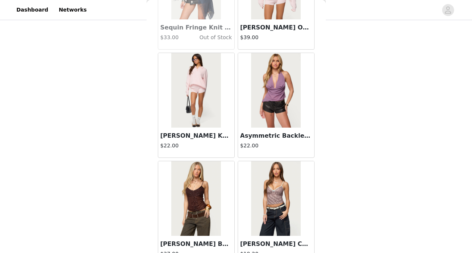
scroll to position [10628, 0]
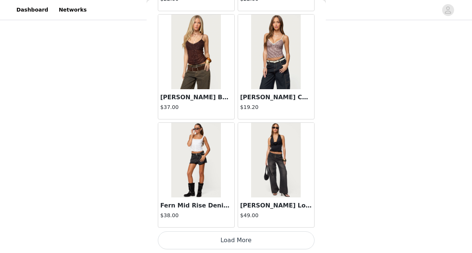
click at [242, 237] on button "Load More" at bounding box center [236, 240] width 157 height 18
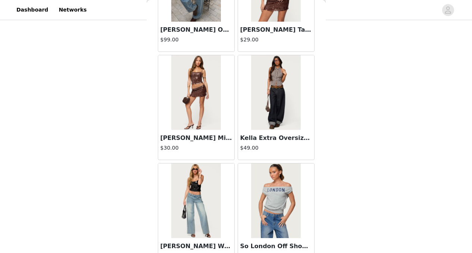
scroll to position [11711, 0]
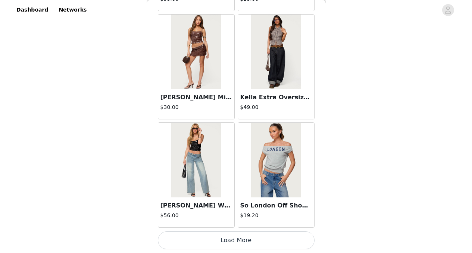
click at [238, 237] on button "Load More" at bounding box center [236, 240] width 157 height 18
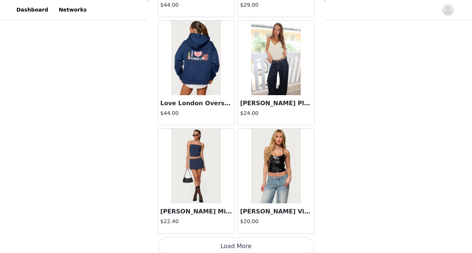
scroll to position [12793, 0]
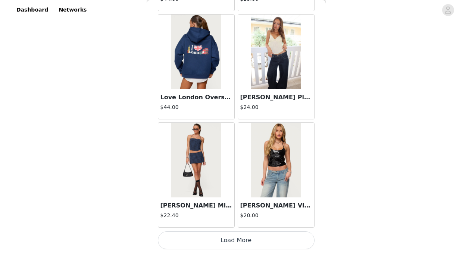
click at [235, 244] on button "Load More" at bounding box center [236, 240] width 157 height 18
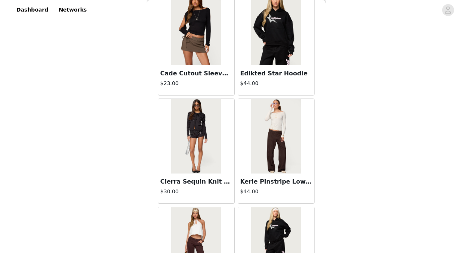
scroll to position [13875, 0]
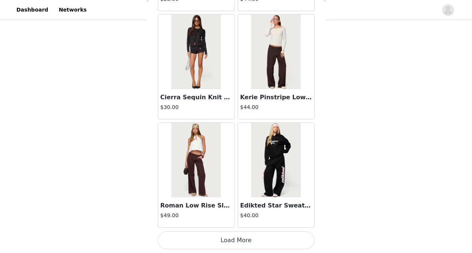
click at [223, 238] on button "Load More" at bounding box center [236, 240] width 157 height 18
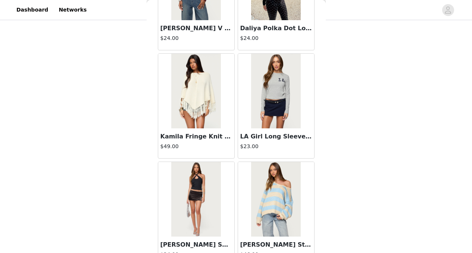
scroll to position [14957, 0]
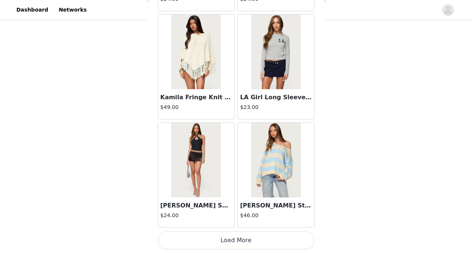
click at [228, 247] on button "Load More" at bounding box center [236, 240] width 157 height 18
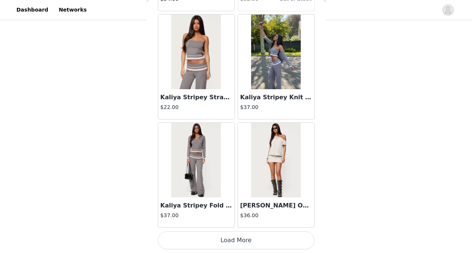
click at [248, 243] on button "Load More" at bounding box center [236, 240] width 157 height 18
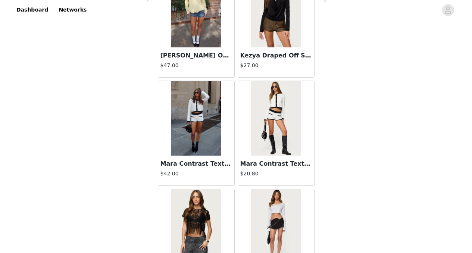
scroll to position [17121, 0]
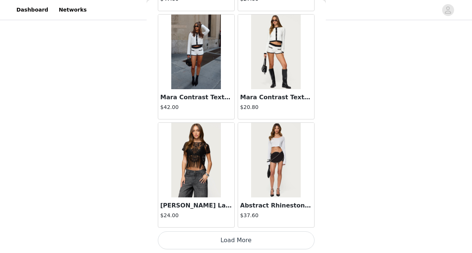
click at [239, 243] on button "Load More" at bounding box center [236, 240] width 157 height 18
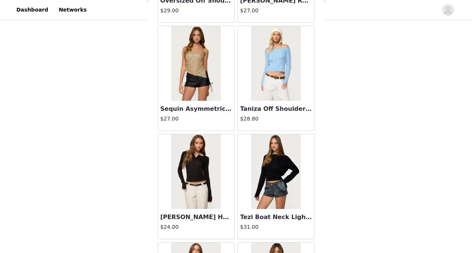
scroll to position [18203, 0]
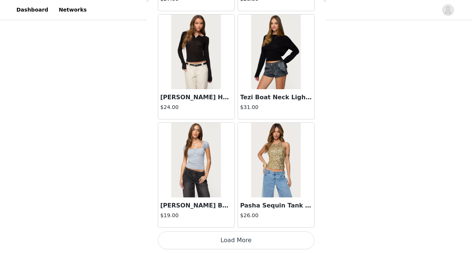
click at [238, 239] on button "Load More" at bounding box center [236, 240] width 157 height 18
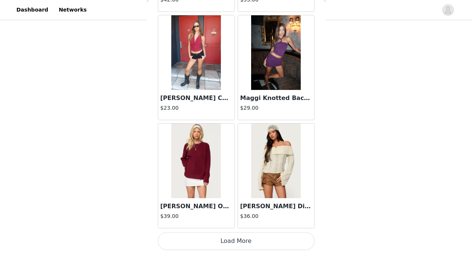
scroll to position [19286, 0]
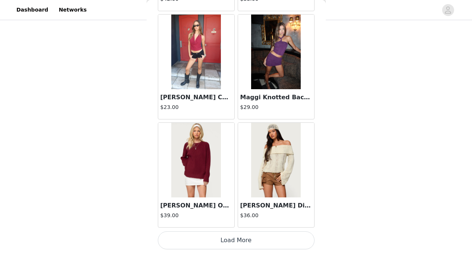
click at [243, 236] on button "Load More" at bounding box center [236, 240] width 157 height 18
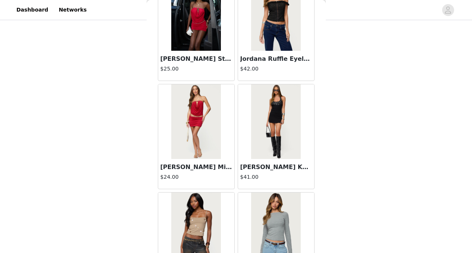
scroll to position [20368, 0]
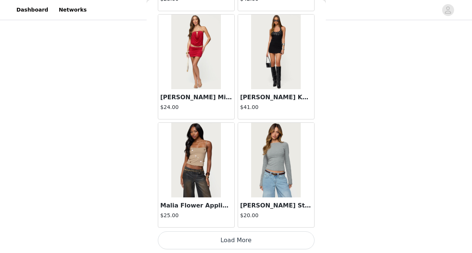
click at [243, 239] on button "Load More" at bounding box center [236, 240] width 157 height 18
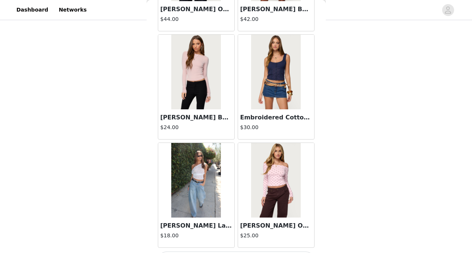
scroll to position [21450, 0]
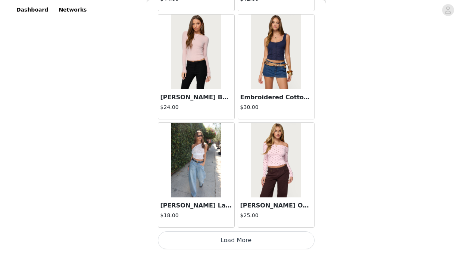
click at [238, 240] on button "Load More" at bounding box center [236, 240] width 157 height 18
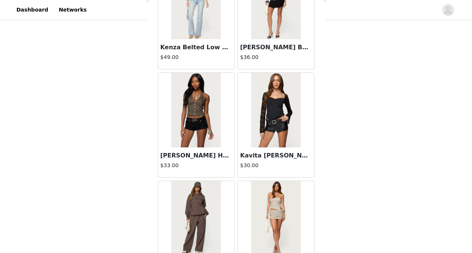
scroll to position [22532, 0]
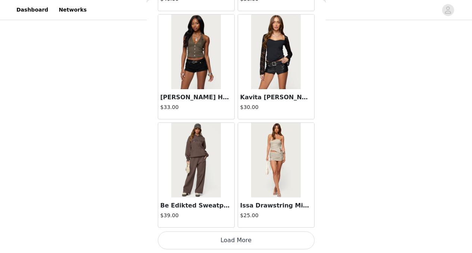
click at [262, 240] on button "Load More" at bounding box center [236, 240] width 157 height 18
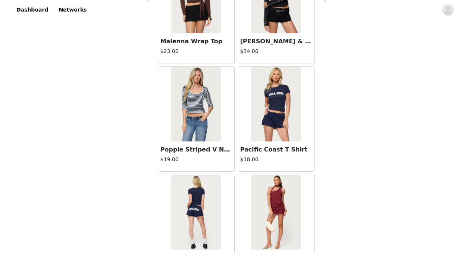
scroll to position [23614, 0]
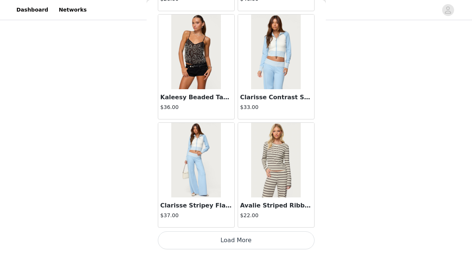
click at [247, 240] on button "Load More" at bounding box center [236, 240] width 157 height 18
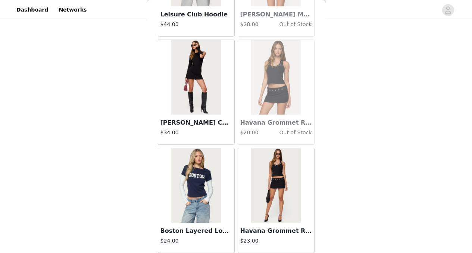
scroll to position [24696, 0]
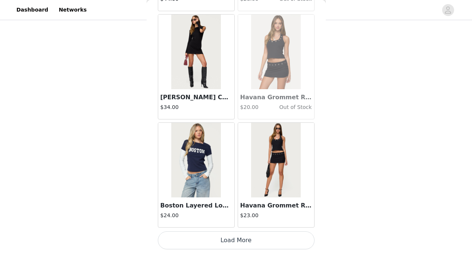
click at [234, 235] on button "Load More" at bounding box center [236, 240] width 157 height 18
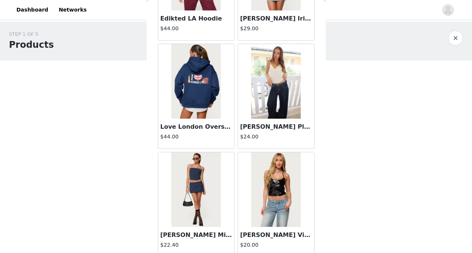
scroll to position [24234, 0]
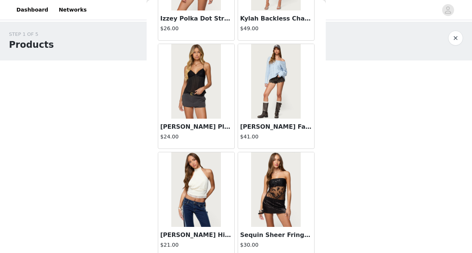
click at [188, 99] on img at bounding box center [196, 81] width 50 height 75
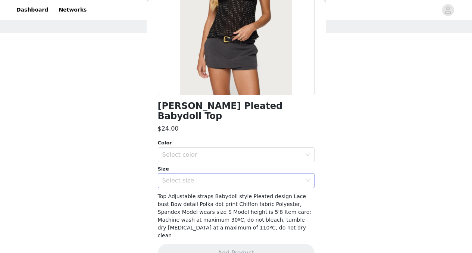
scroll to position [29, 0]
click at [212, 151] on div "Select color" at bounding box center [232, 154] width 140 height 7
click at [199, 160] on li "BLACK" at bounding box center [233, 161] width 151 height 12
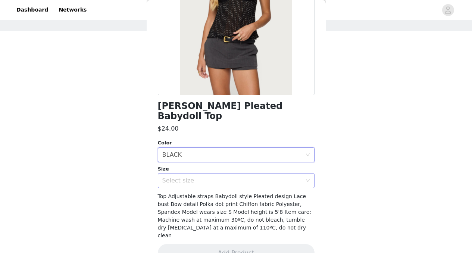
click at [200, 174] on div "Select size" at bounding box center [233, 181] width 143 height 14
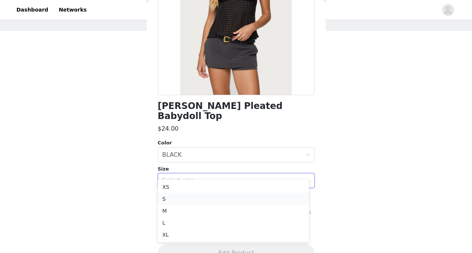
click at [182, 200] on li "S" at bounding box center [233, 199] width 151 height 12
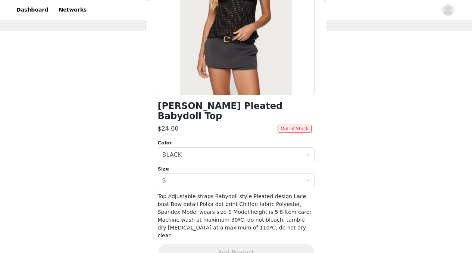
scroll to position [0, 0]
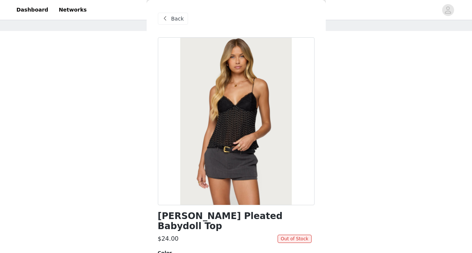
click at [166, 18] on span at bounding box center [165, 18] width 9 height 9
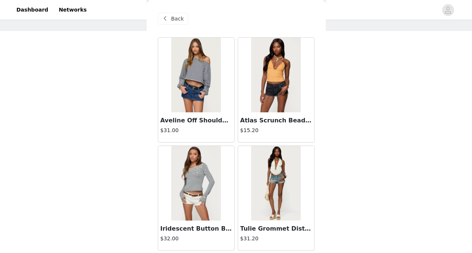
click at [166, 18] on span at bounding box center [165, 18] width 9 height 9
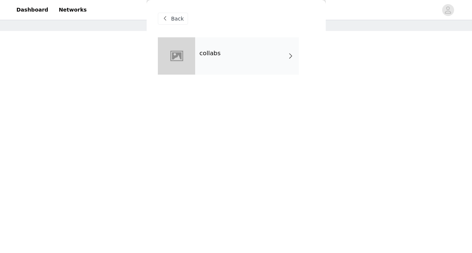
click at [201, 38] on div "collabs" at bounding box center [247, 55] width 104 height 37
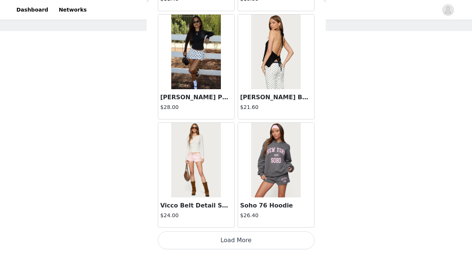
scroll to position [219, 0]
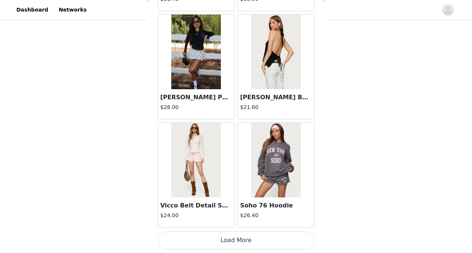
click at [228, 236] on button "Load More" at bounding box center [236, 240] width 157 height 18
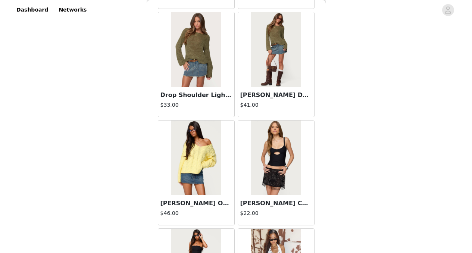
scroll to position [1971, 0]
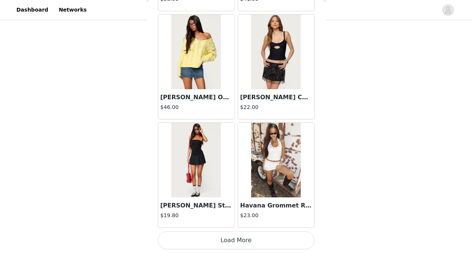
click at [256, 238] on button "Load More" at bounding box center [236, 240] width 157 height 18
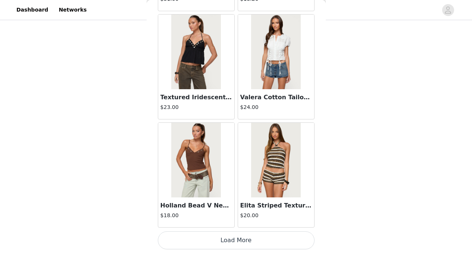
click at [249, 240] on button "Load More" at bounding box center [236, 240] width 157 height 18
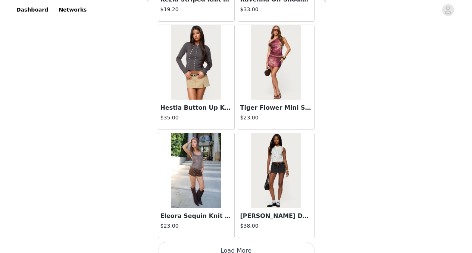
scroll to position [4135, 0]
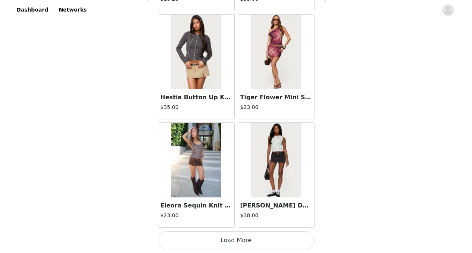
click at [251, 241] on button "Load More" at bounding box center [236, 240] width 157 height 18
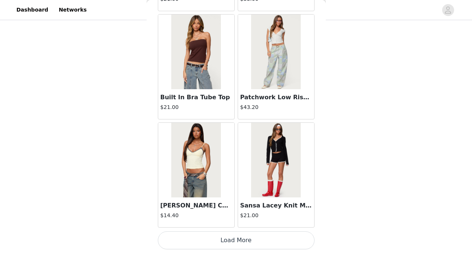
click at [261, 239] on button "Load More" at bounding box center [236, 240] width 157 height 18
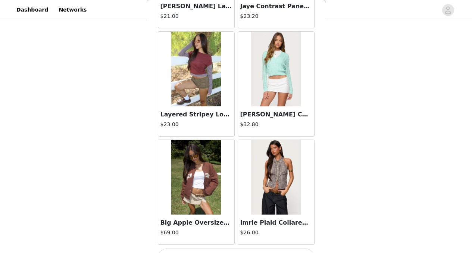
scroll to position [6300, 0]
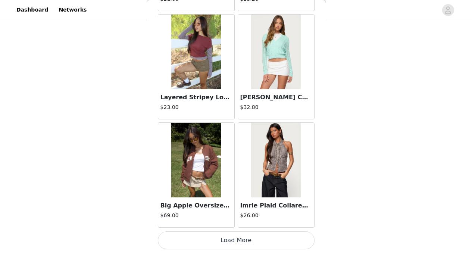
click at [232, 240] on button "Load More" at bounding box center [236, 240] width 157 height 18
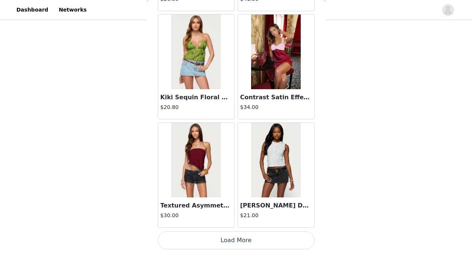
click at [252, 240] on button "Load More" at bounding box center [236, 240] width 157 height 18
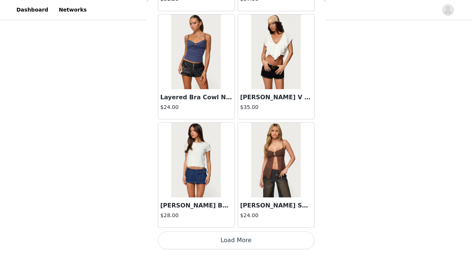
click at [238, 235] on button "Load More" at bounding box center [236, 240] width 157 height 18
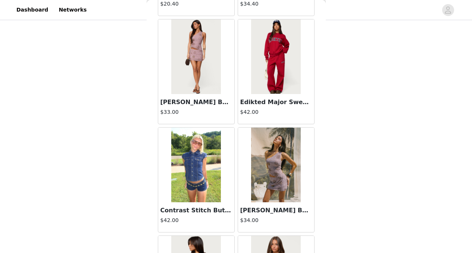
scroll to position [9546, 0]
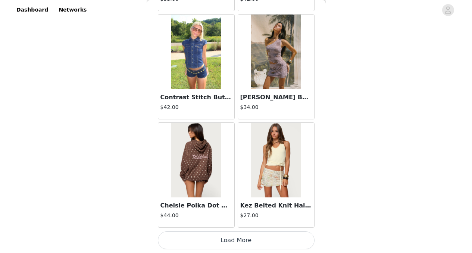
click at [243, 238] on button "Load More" at bounding box center [236, 240] width 157 height 18
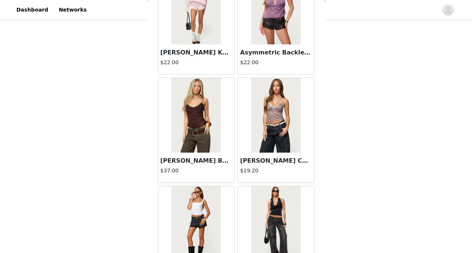
scroll to position [10628, 0]
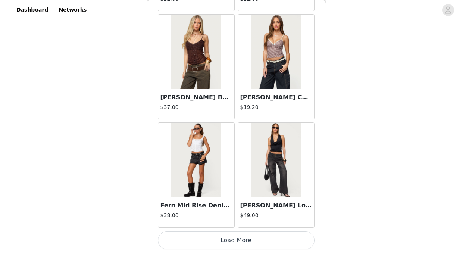
click at [222, 239] on button "Load More" at bounding box center [236, 240] width 157 height 18
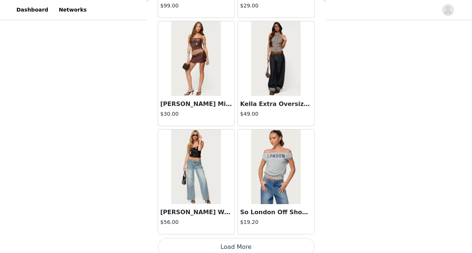
scroll to position [11711, 0]
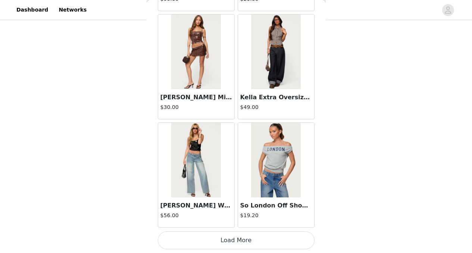
click at [245, 237] on button "Load More" at bounding box center [236, 240] width 157 height 18
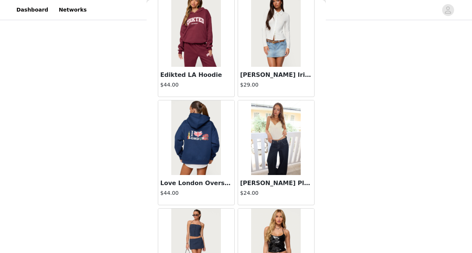
scroll to position [12793, 0]
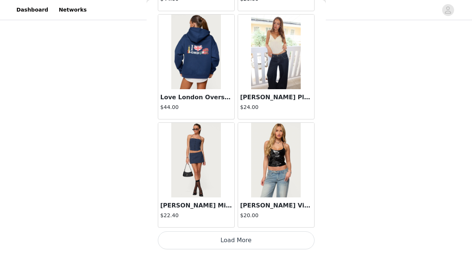
click at [253, 241] on button "Load More" at bounding box center [236, 240] width 157 height 18
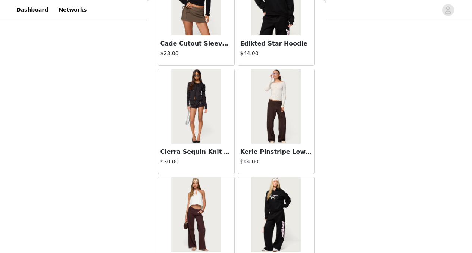
scroll to position [13875, 0]
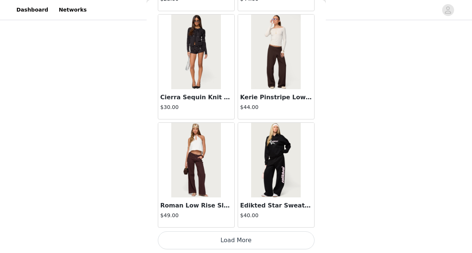
click at [221, 235] on button "Load More" at bounding box center [236, 240] width 157 height 18
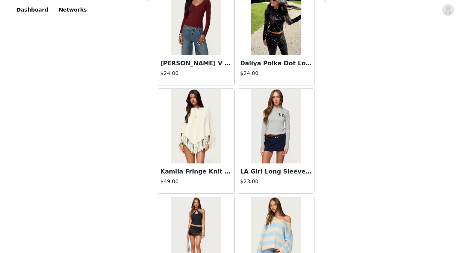
scroll to position [14957, 0]
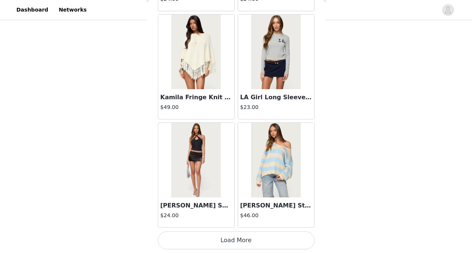
click at [243, 244] on button "Load More" at bounding box center [236, 240] width 157 height 18
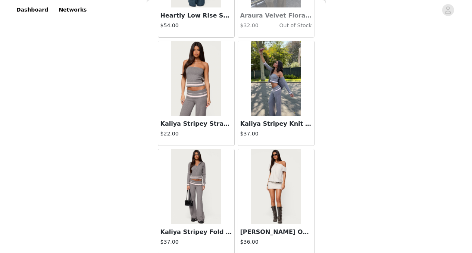
scroll to position [16039, 0]
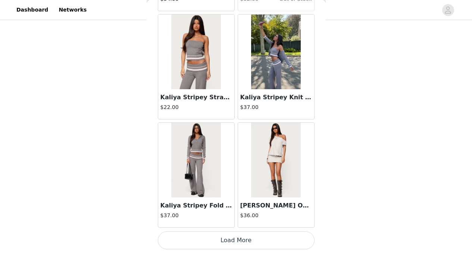
click at [227, 235] on button "Load More" at bounding box center [236, 240] width 157 height 18
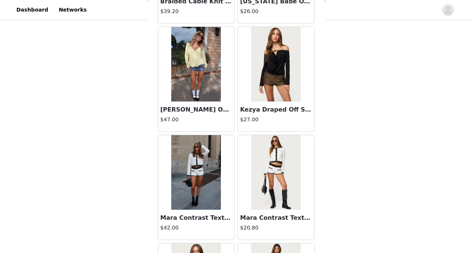
scroll to position [17121, 0]
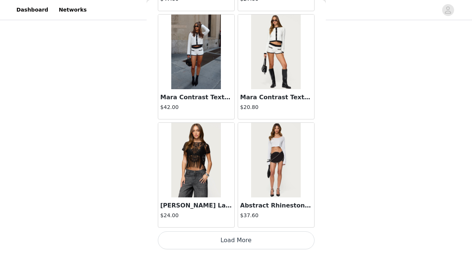
click at [231, 237] on button "Load More" at bounding box center [236, 240] width 157 height 18
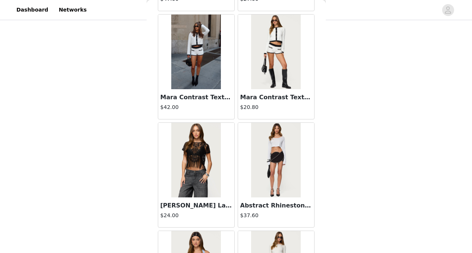
drag, startPoint x: 208, startPoint y: 199, endPoint x: 257, endPoint y: 135, distance: 80.3
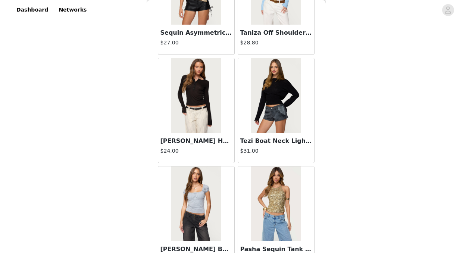
scroll to position [18203, 0]
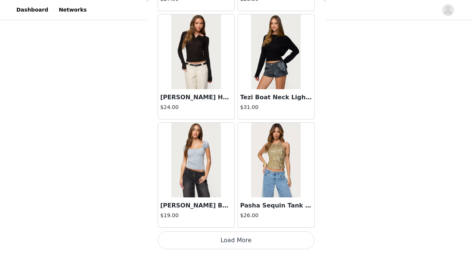
click at [251, 237] on button "Load More" at bounding box center [236, 240] width 157 height 18
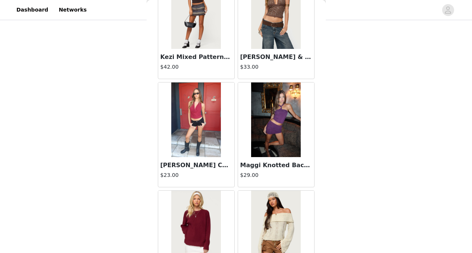
scroll to position [19286, 0]
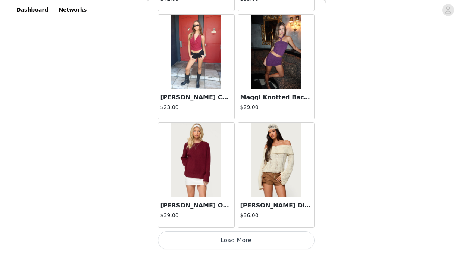
click at [229, 238] on button "Load More" at bounding box center [236, 240] width 157 height 18
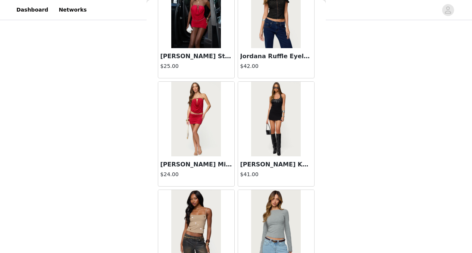
scroll to position [20368, 0]
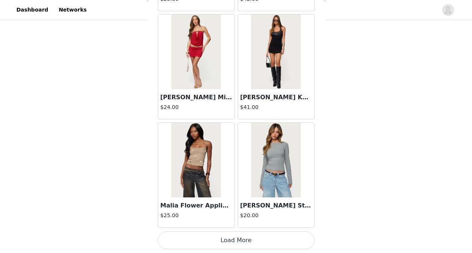
click at [240, 241] on button "Load More" at bounding box center [236, 240] width 157 height 18
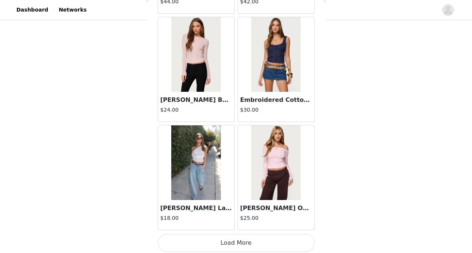
scroll to position [21450, 0]
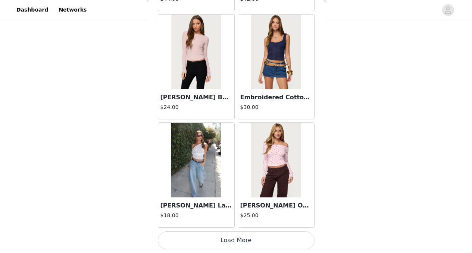
click at [231, 240] on button "Load More" at bounding box center [236, 240] width 157 height 18
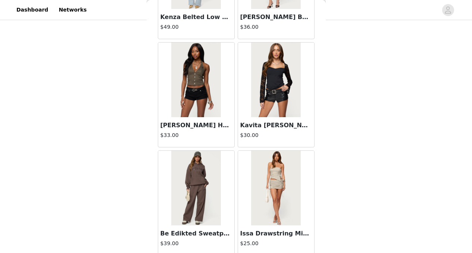
scroll to position [22532, 0]
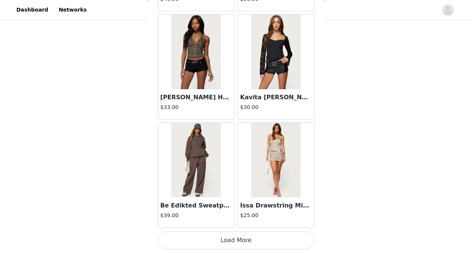
click at [254, 244] on button "Load More" at bounding box center [236, 240] width 157 height 18
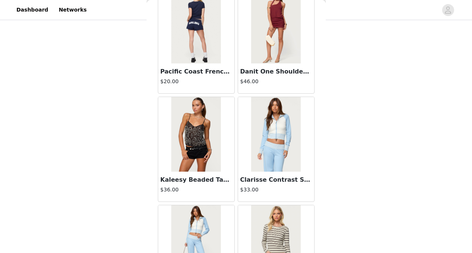
scroll to position [23614, 0]
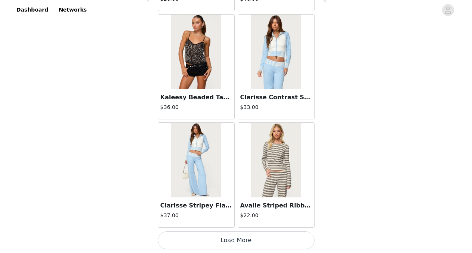
click at [234, 242] on button "Load More" at bounding box center [236, 240] width 157 height 18
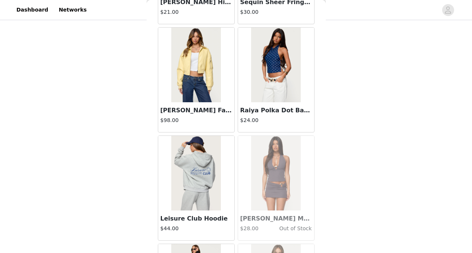
scroll to position [24696, 0]
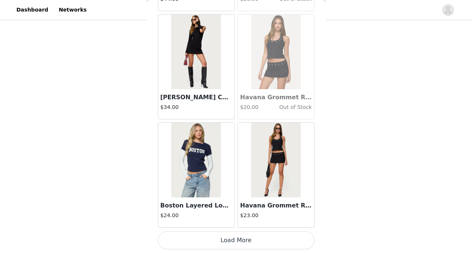
click at [216, 236] on button "Load More" at bounding box center [236, 240] width 157 height 18
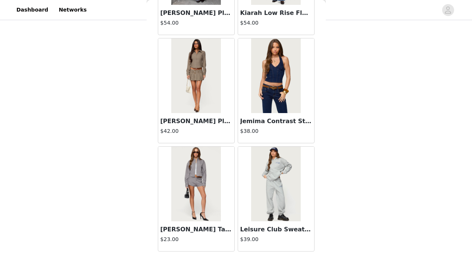
scroll to position [12763, 0]
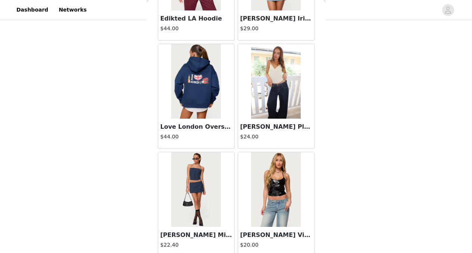
click at [279, 103] on img at bounding box center [276, 81] width 50 height 75
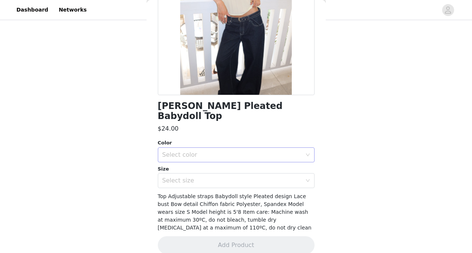
scroll to position [0, 0]
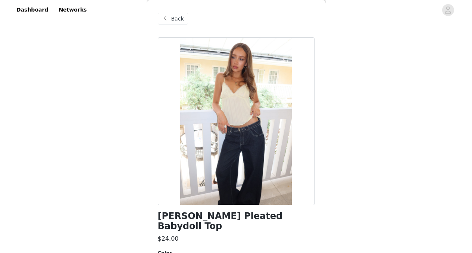
click at [168, 22] on span at bounding box center [165, 18] width 9 height 9
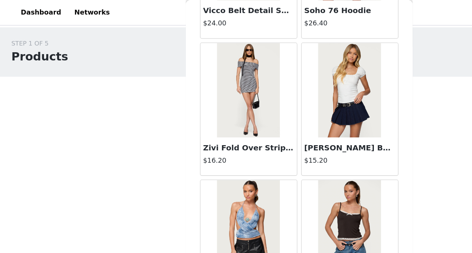
scroll to position [1411, 0]
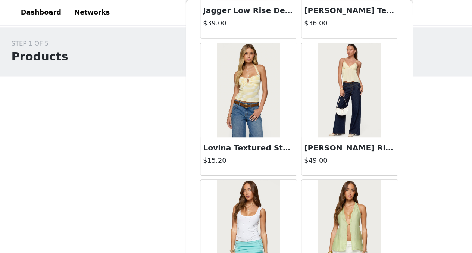
click at [194, 88] on img at bounding box center [196, 71] width 50 height 75
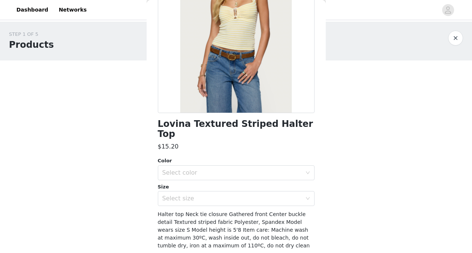
scroll to position [94, 0]
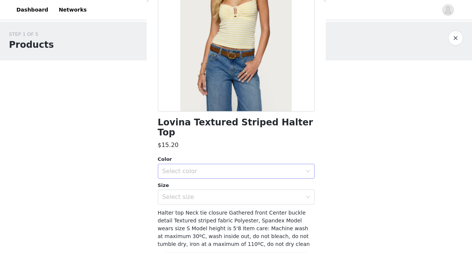
click at [222, 168] on div "Select color" at bounding box center [232, 171] width 140 height 7
click at [177, 177] on li "YELLOW" at bounding box center [233, 177] width 151 height 12
click at [183, 193] on div "Select size" at bounding box center [232, 196] width 140 height 7
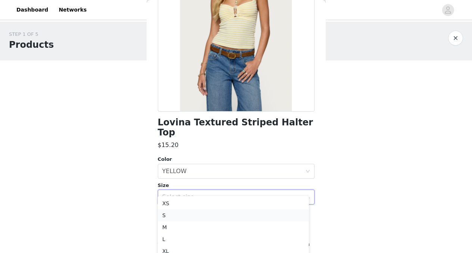
click at [177, 218] on li "S" at bounding box center [233, 215] width 151 height 12
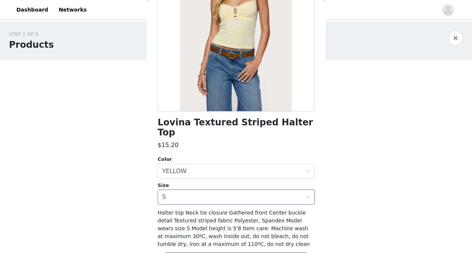
scroll to position [110, 0]
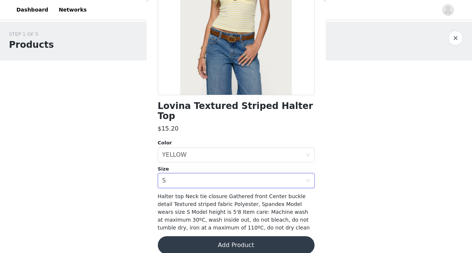
click at [208, 236] on button "Add Product" at bounding box center [236, 245] width 157 height 18
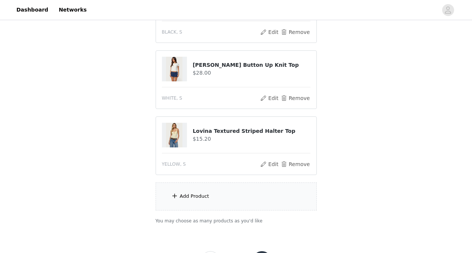
scroll to position [285, 0]
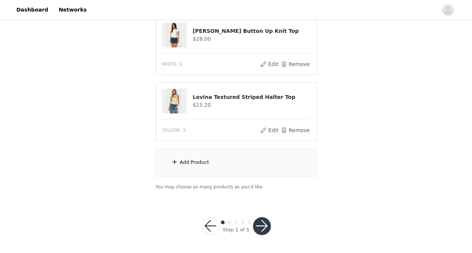
click at [266, 221] on button "button" at bounding box center [262, 226] width 18 height 18
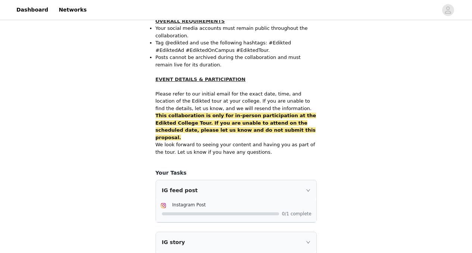
scroll to position [510, 0]
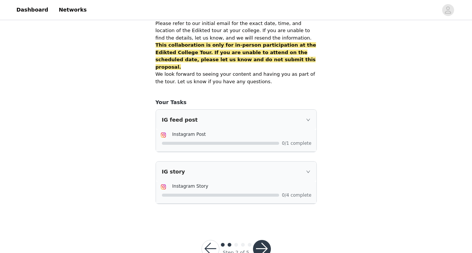
click at [263, 240] on button "button" at bounding box center [262, 249] width 18 height 18
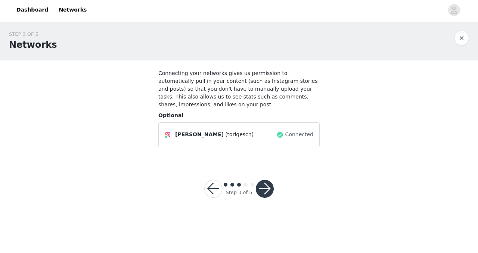
click at [261, 180] on button "button" at bounding box center [265, 189] width 18 height 18
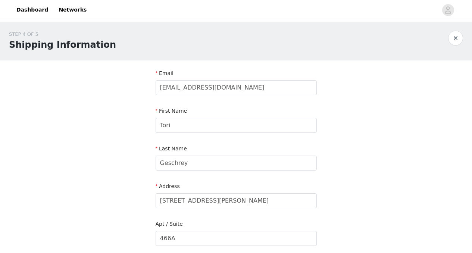
click at [218, 209] on div "Address [STREET_ADDRESS][PERSON_NAME]" at bounding box center [236, 196] width 161 height 29
click at [206, 196] on input "[STREET_ADDRESS][PERSON_NAME]" at bounding box center [236, 200] width 161 height 15
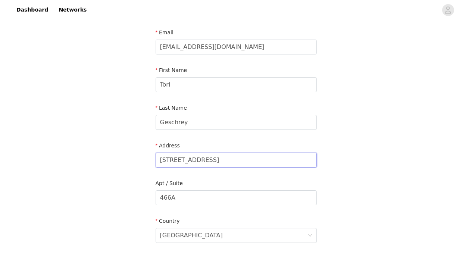
scroll to position [41, 0]
type input "[STREET_ADDRESS]"
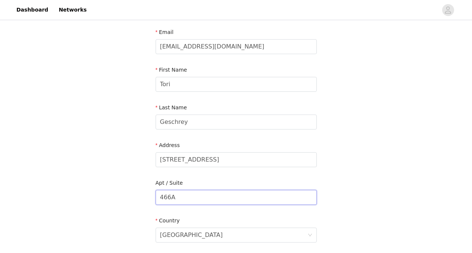
click at [199, 196] on input "466A" at bounding box center [236, 197] width 161 height 15
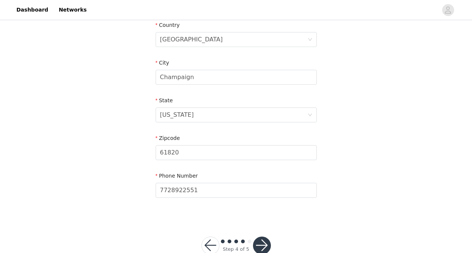
scroll to position [256, 0]
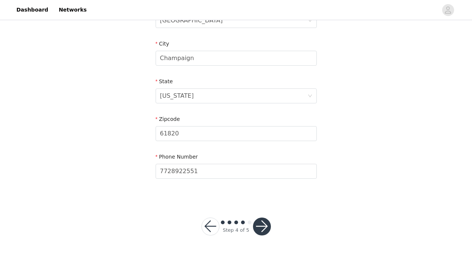
type input "24A"
click at [267, 224] on button "button" at bounding box center [262, 227] width 18 height 18
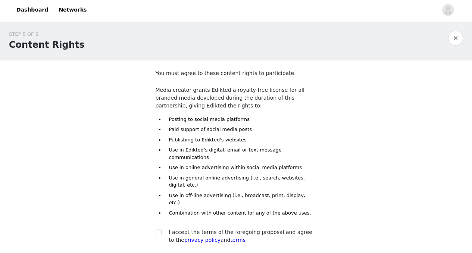
scroll to position [44, 0]
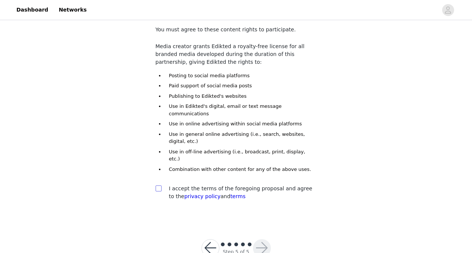
click at [157, 185] on input "checkbox" at bounding box center [158, 187] width 5 height 5
checkbox input "true"
click at [260, 239] on button "button" at bounding box center [262, 248] width 18 height 18
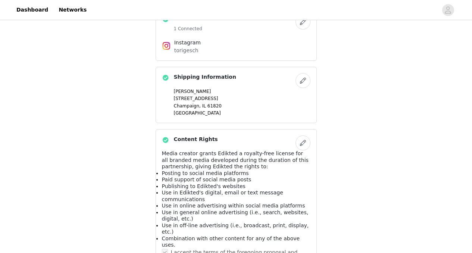
scroll to position [495, 0]
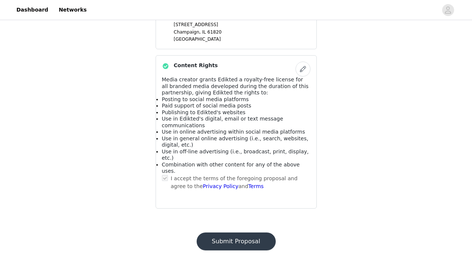
click at [248, 232] on button "Submit Proposal" at bounding box center [236, 241] width 79 height 18
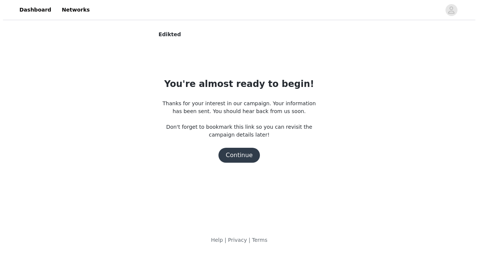
scroll to position [0, 0]
click at [242, 154] on button "Continue" at bounding box center [239, 155] width 42 height 15
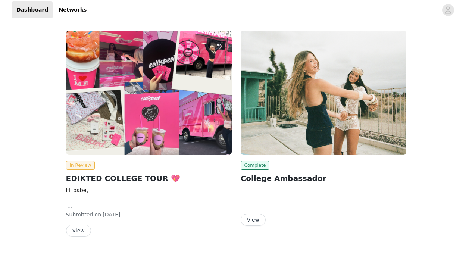
scroll to position [21, 0]
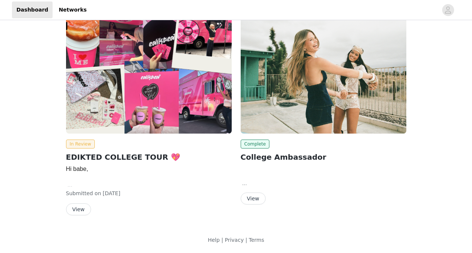
click at [81, 207] on button "View" at bounding box center [78, 209] width 25 height 12
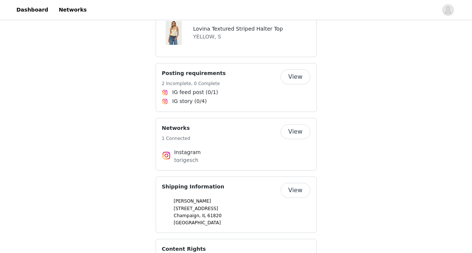
scroll to position [659, 0]
